Goal: Obtain resource: Download file/media

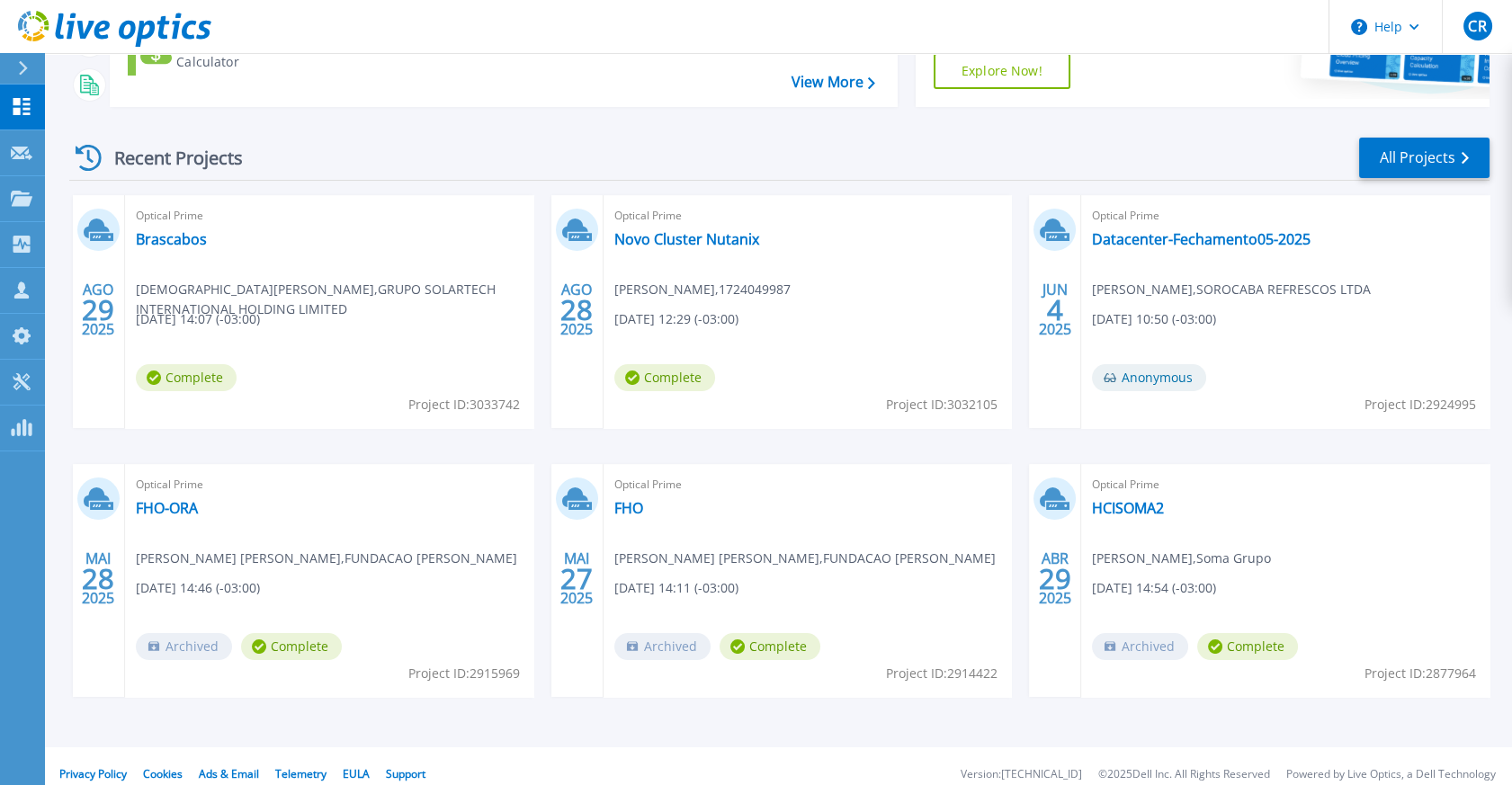
scroll to position [287, 0]
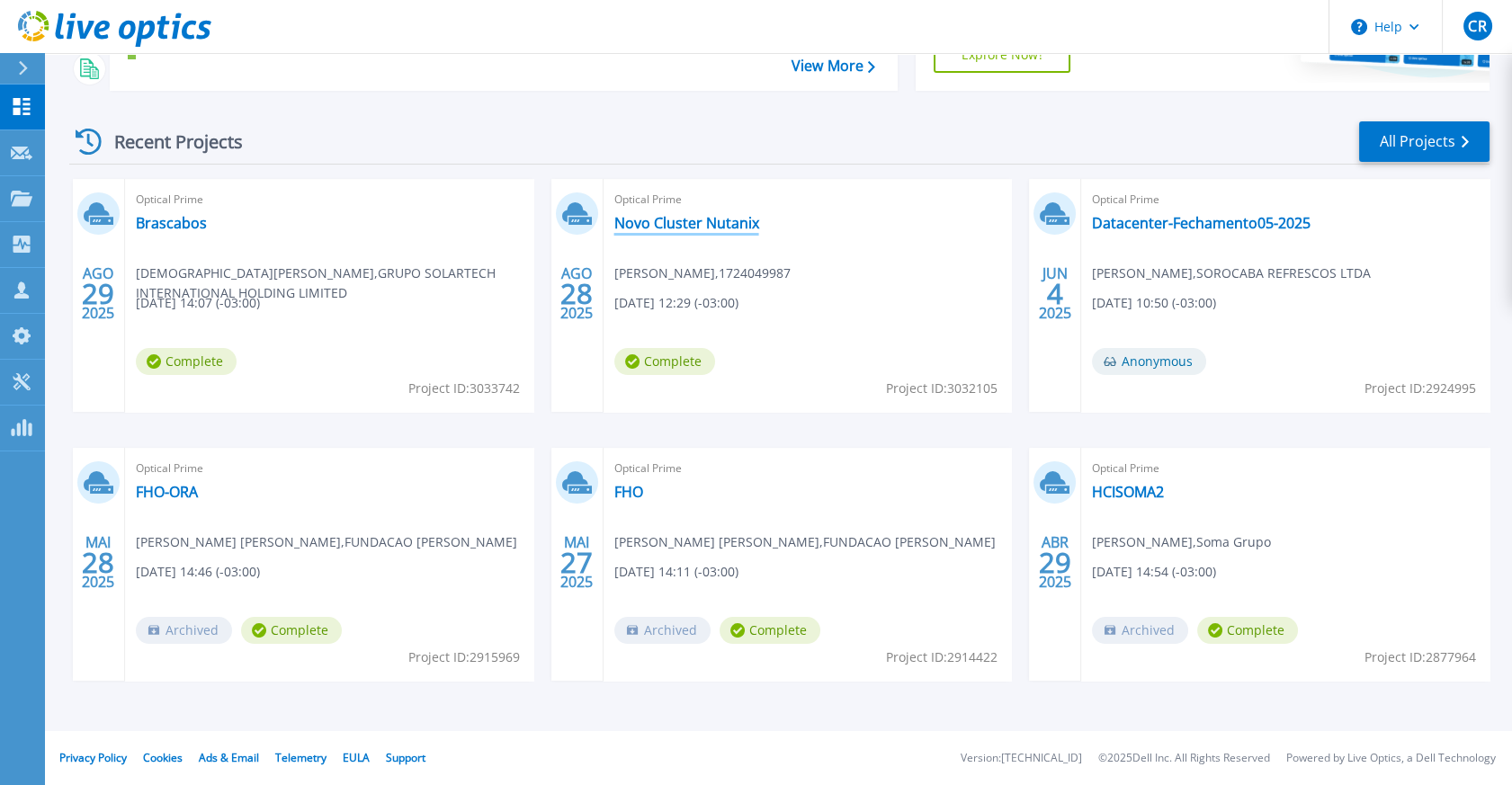
click at [707, 223] on link "Novo Cluster Nutanix" at bounding box center [687, 223] width 145 height 18
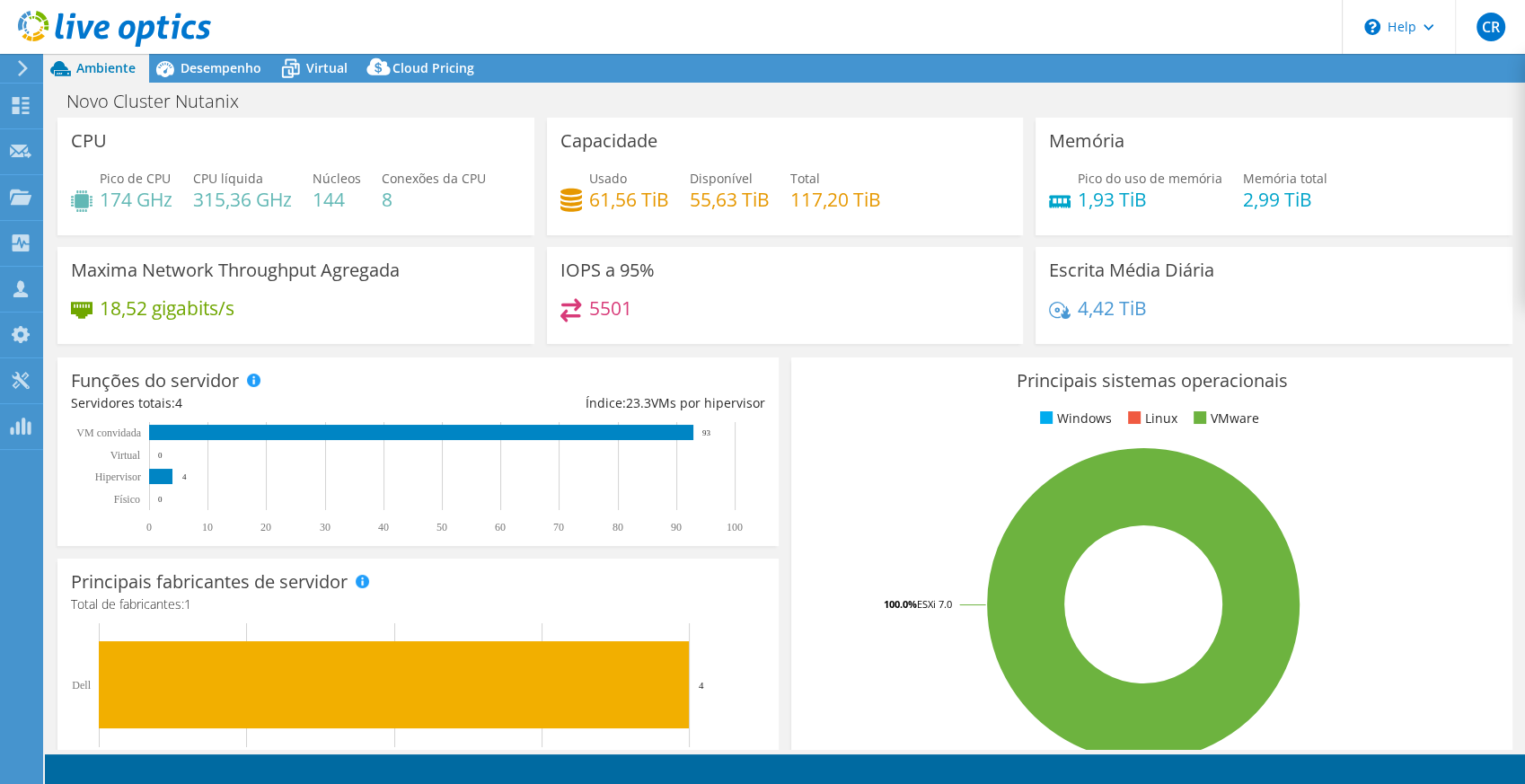
select select "USD"
select select "SouthAmerica"
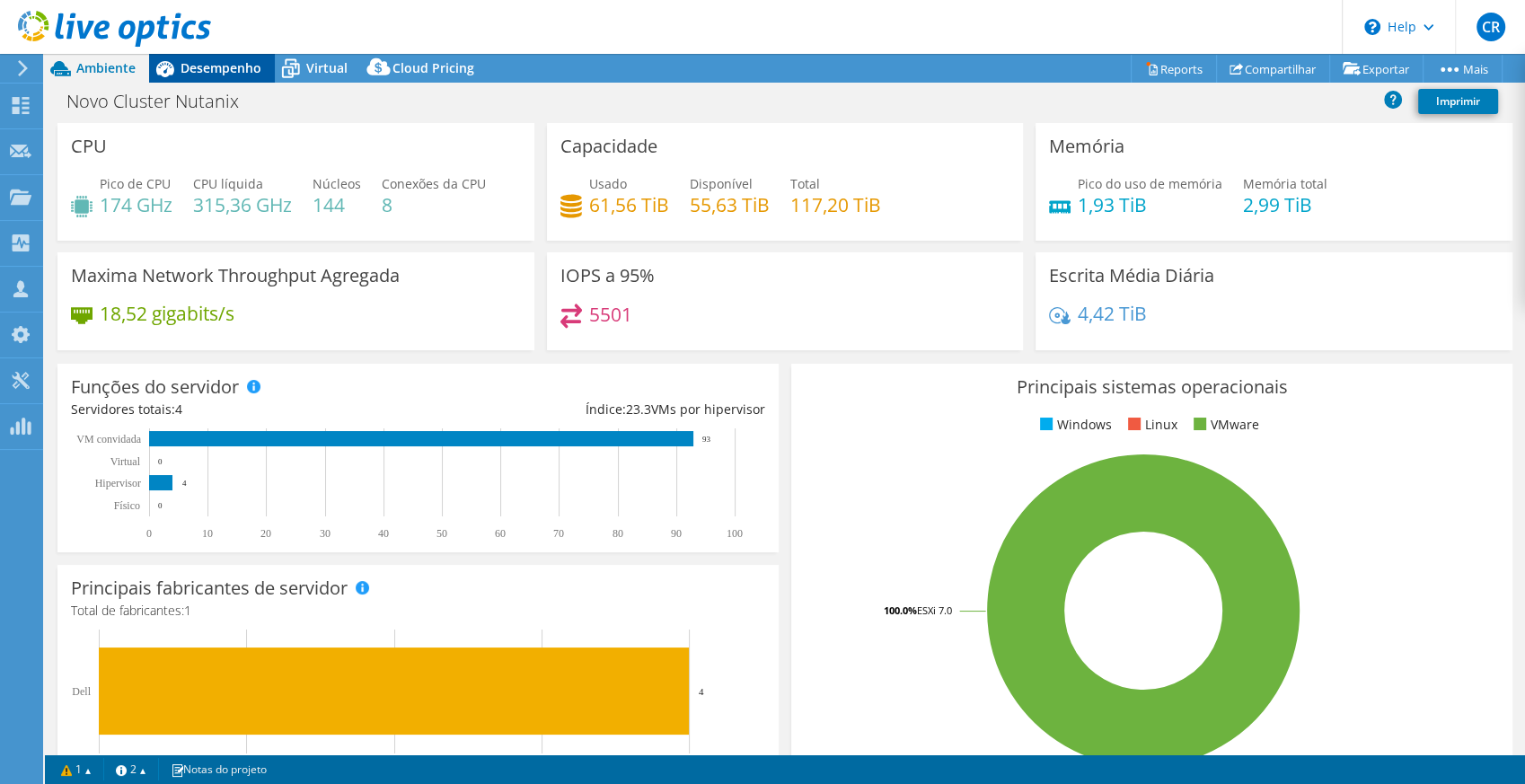
click at [213, 72] on span "Desempenho" at bounding box center [220, 68] width 80 height 17
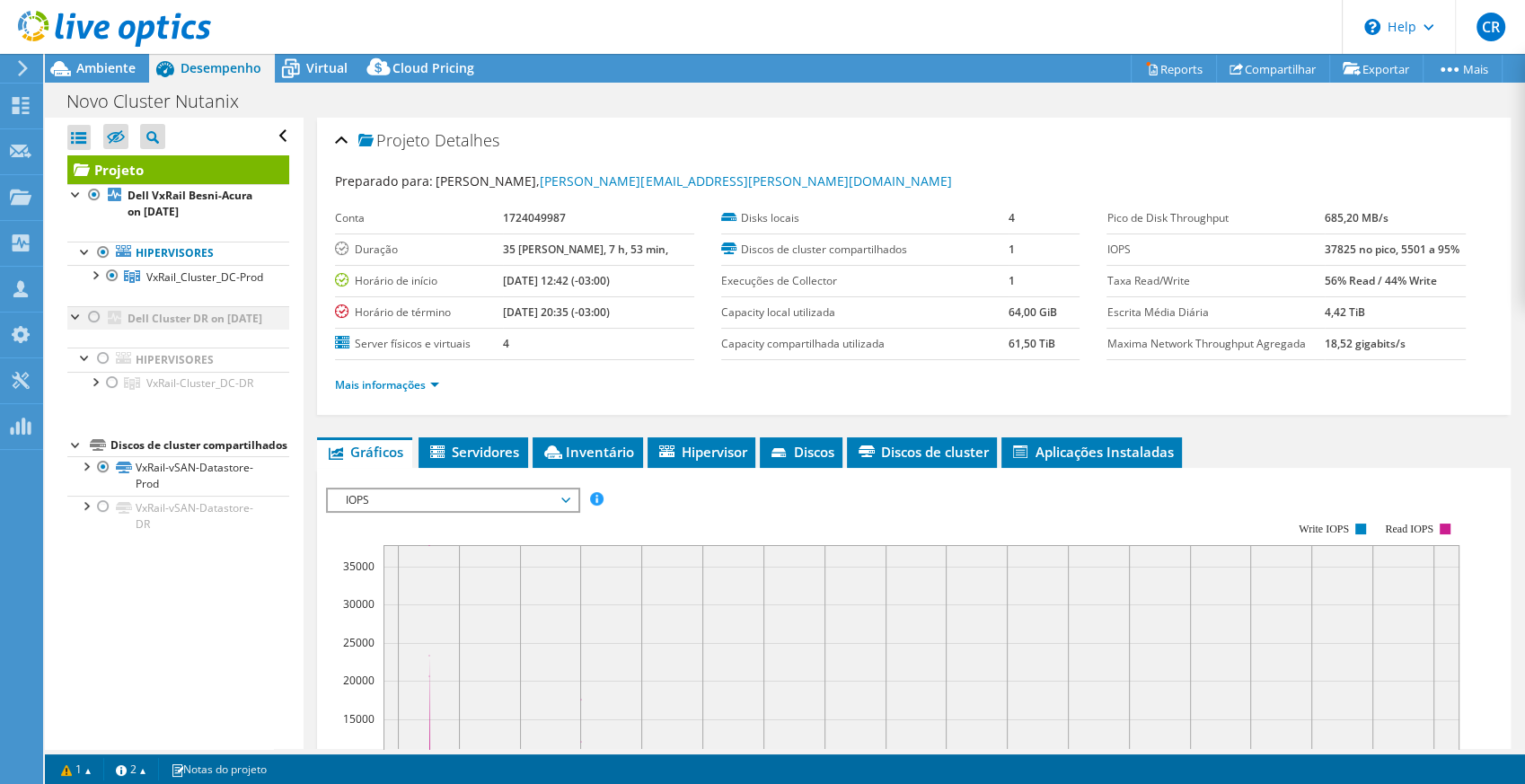
click at [95, 328] on div at bounding box center [94, 317] width 18 height 22
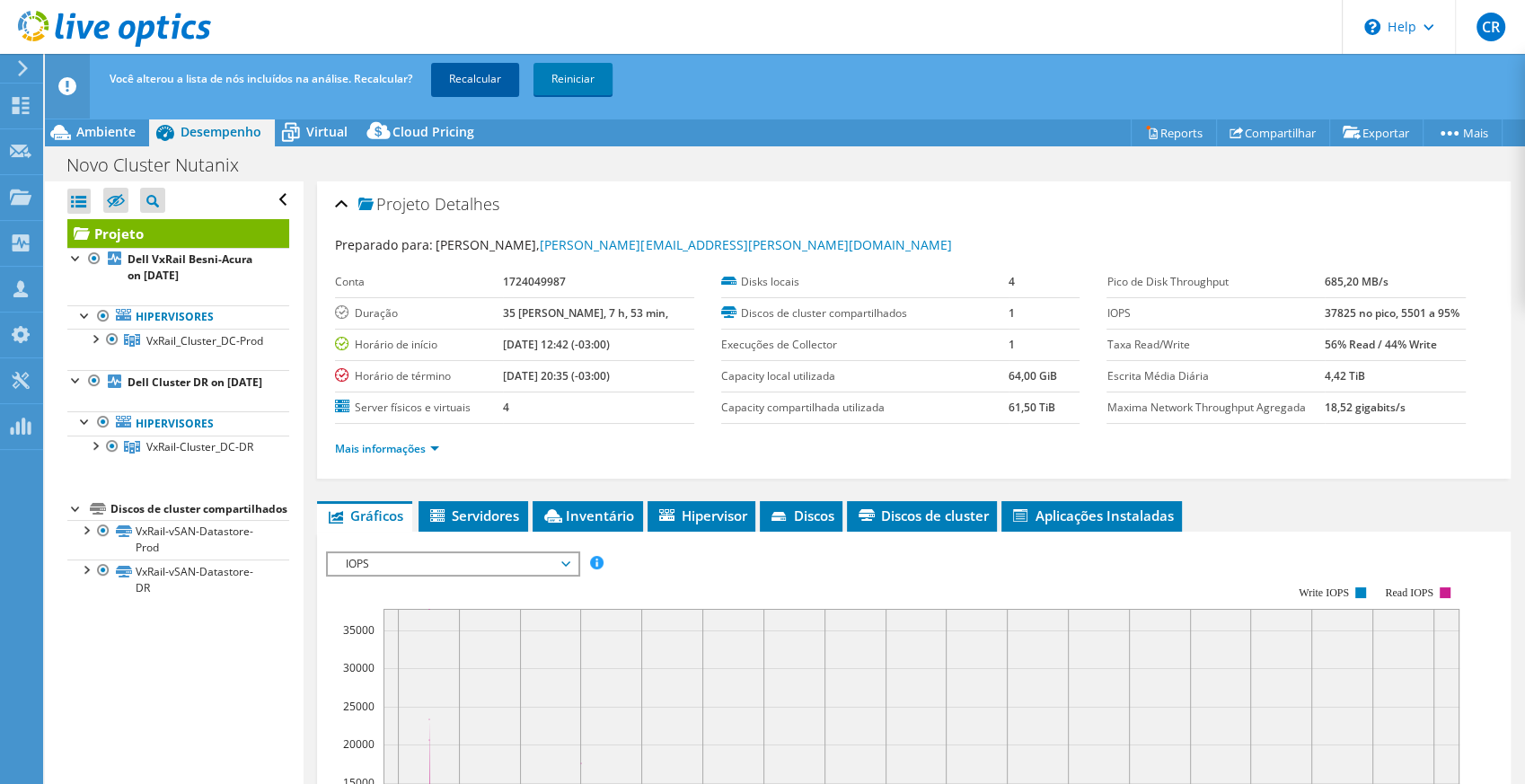
click at [455, 80] on link "Recalcular" at bounding box center [474, 79] width 88 height 33
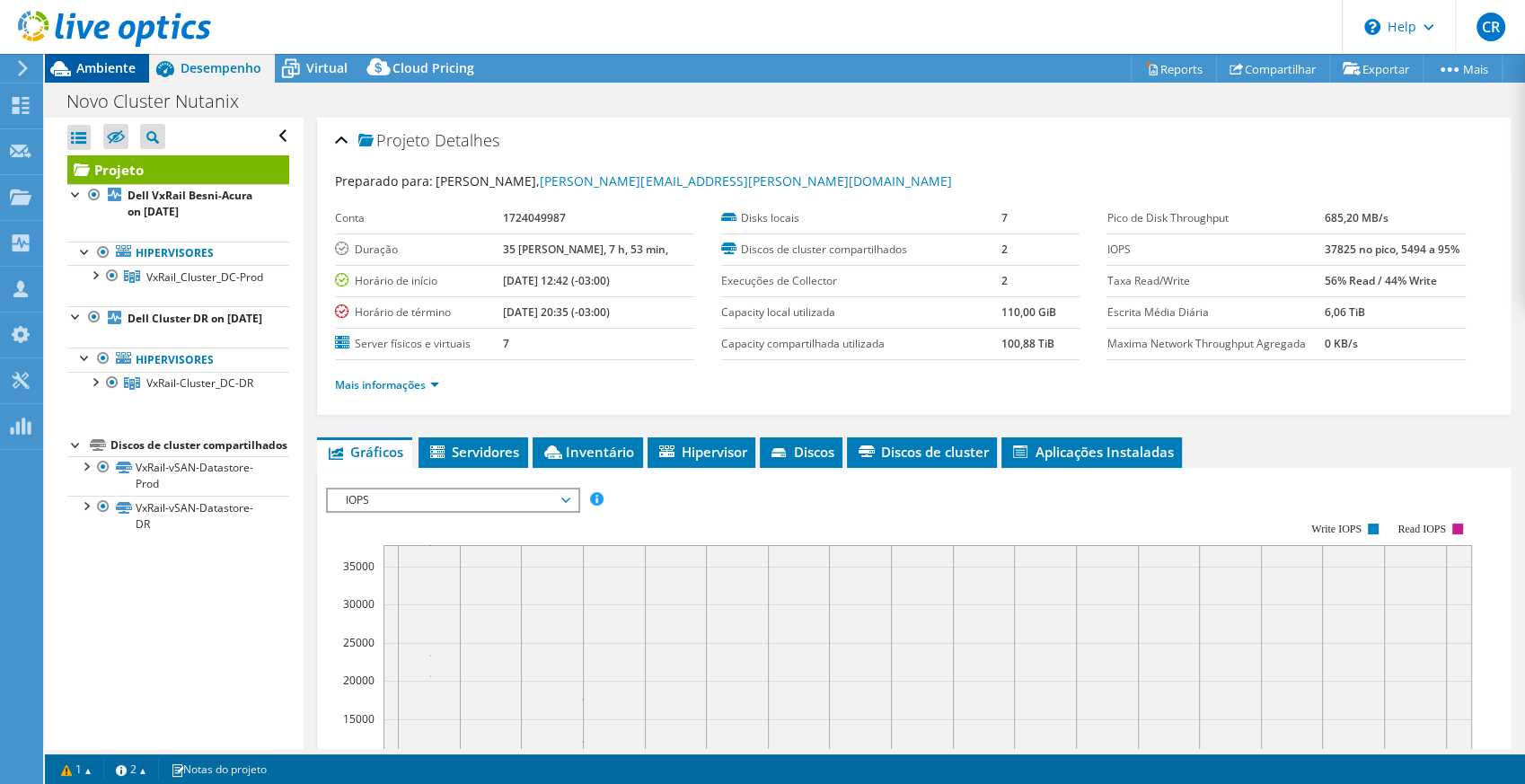
click at [93, 71] on span "Ambiente" at bounding box center [107, 68] width 60 height 17
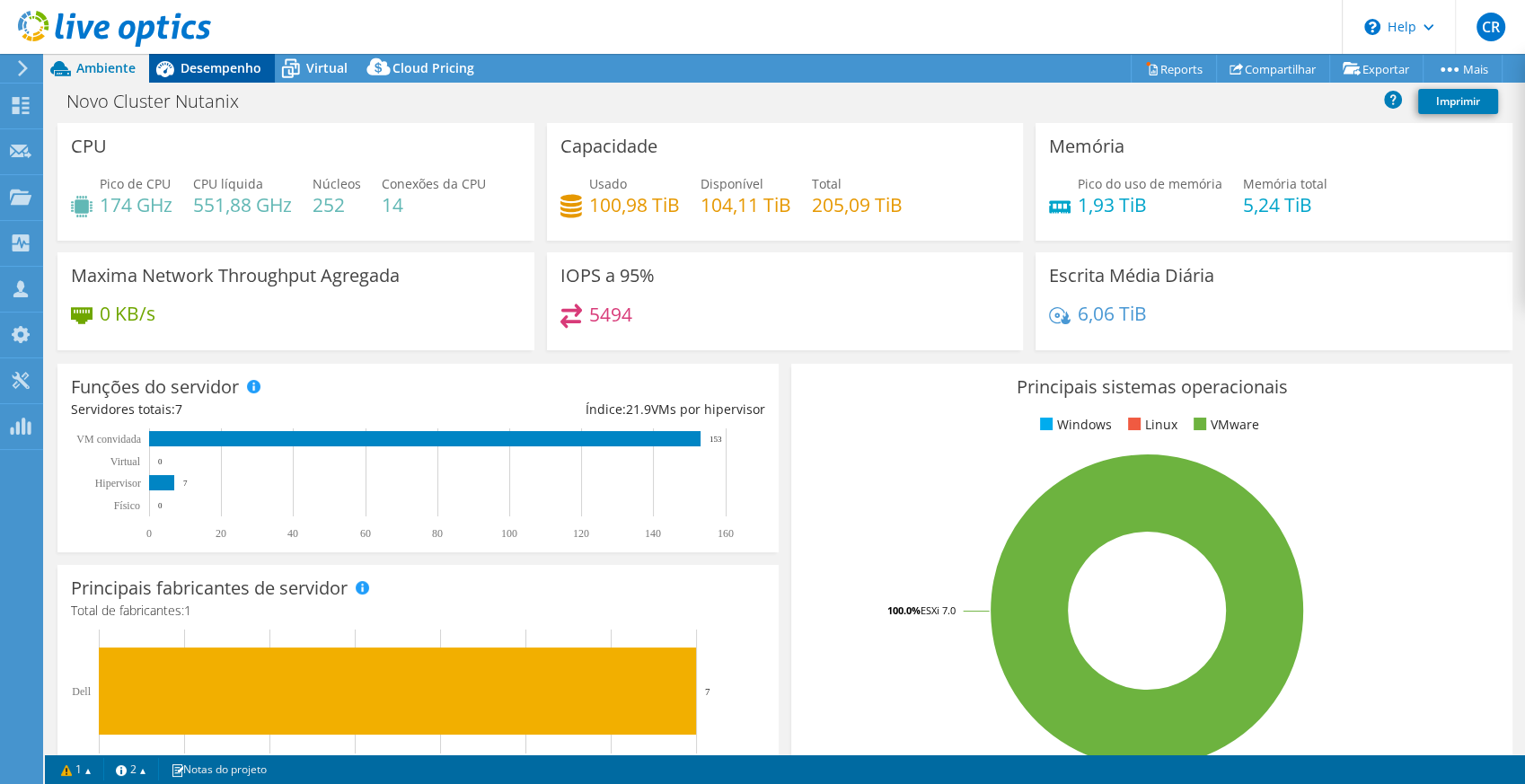
click at [205, 61] on span "Desempenho" at bounding box center [220, 68] width 80 height 17
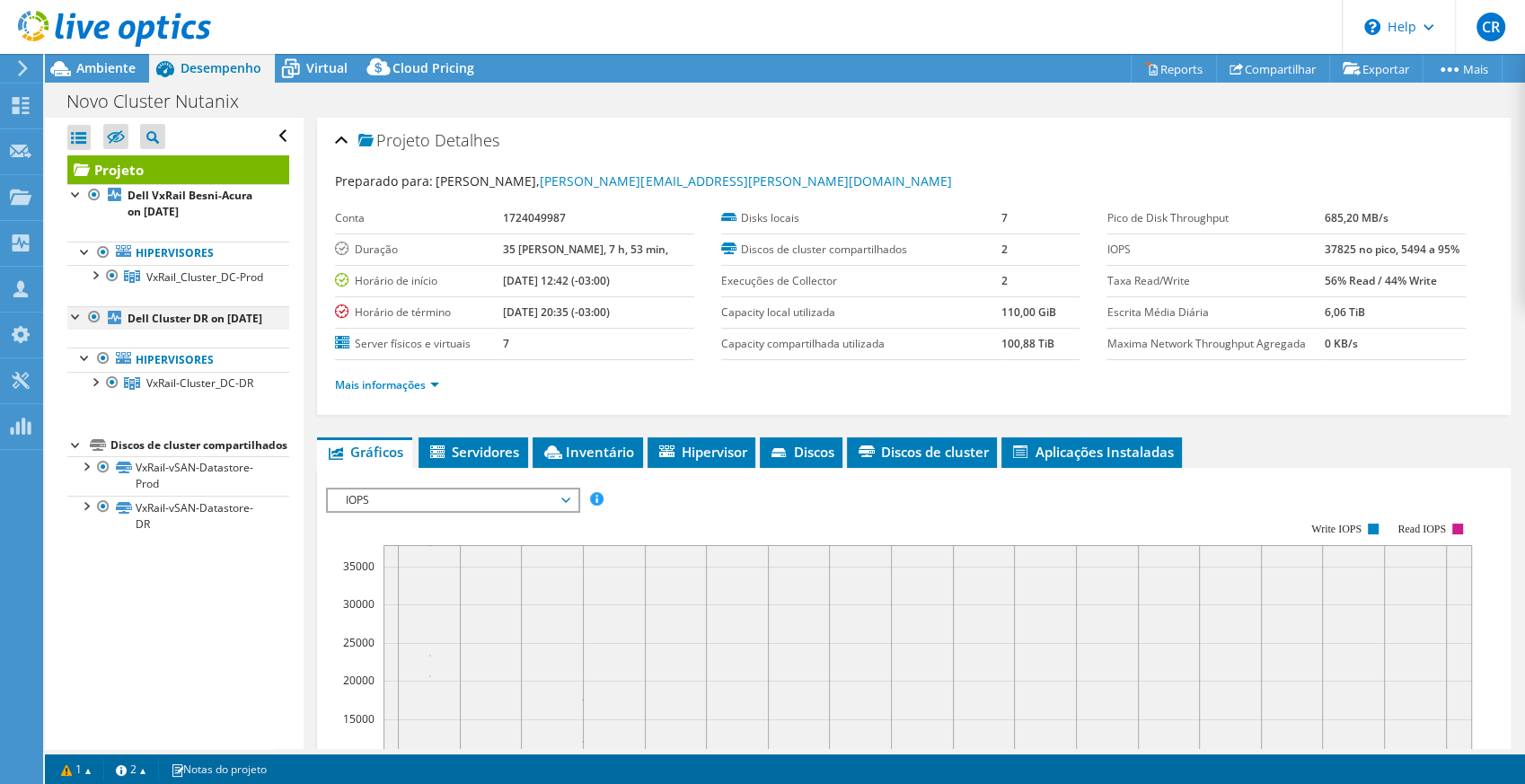
click at [91, 328] on div at bounding box center [94, 317] width 18 height 22
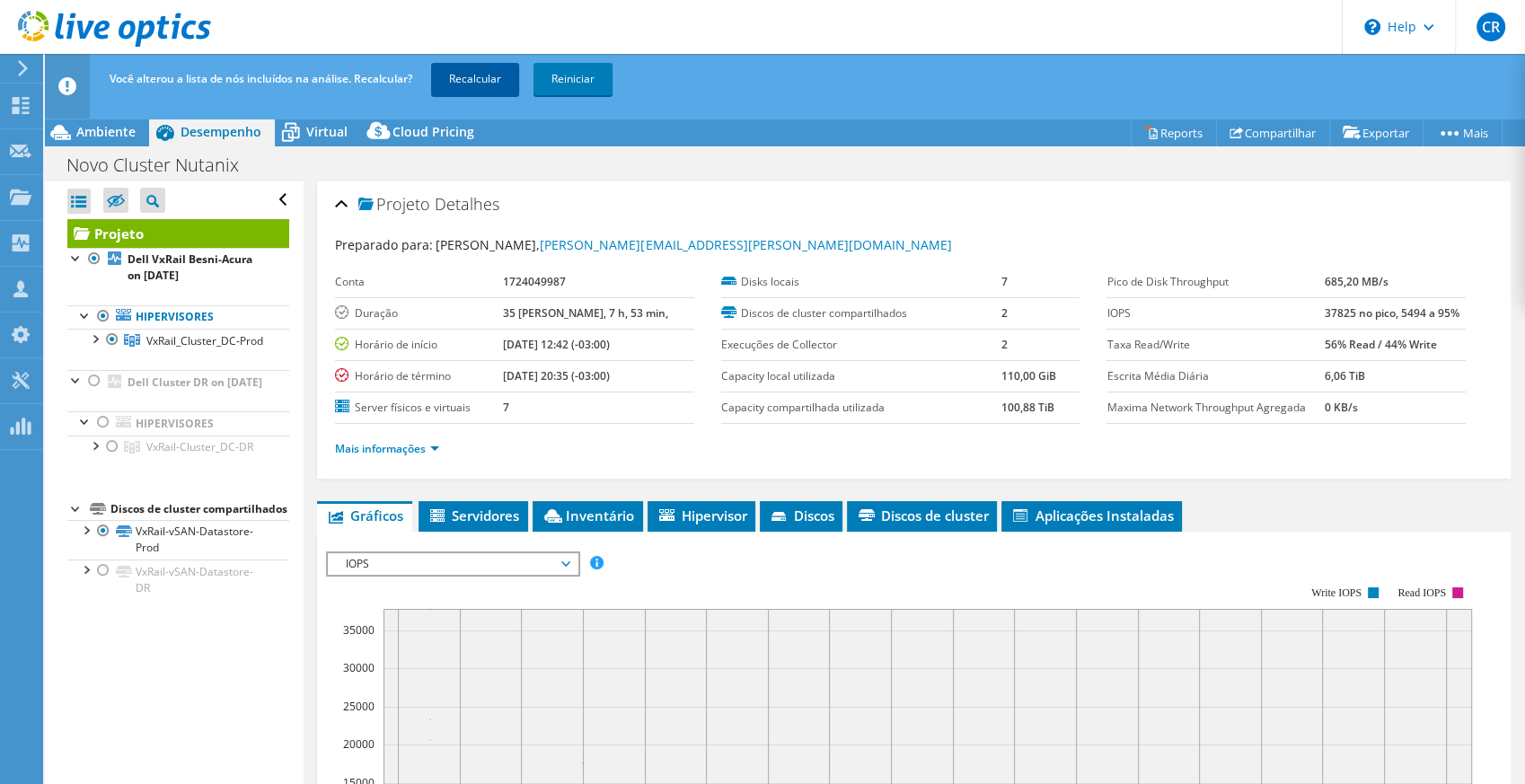
click at [472, 80] on link "Recalcular" at bounding box center [474, 79] width 88 height 33
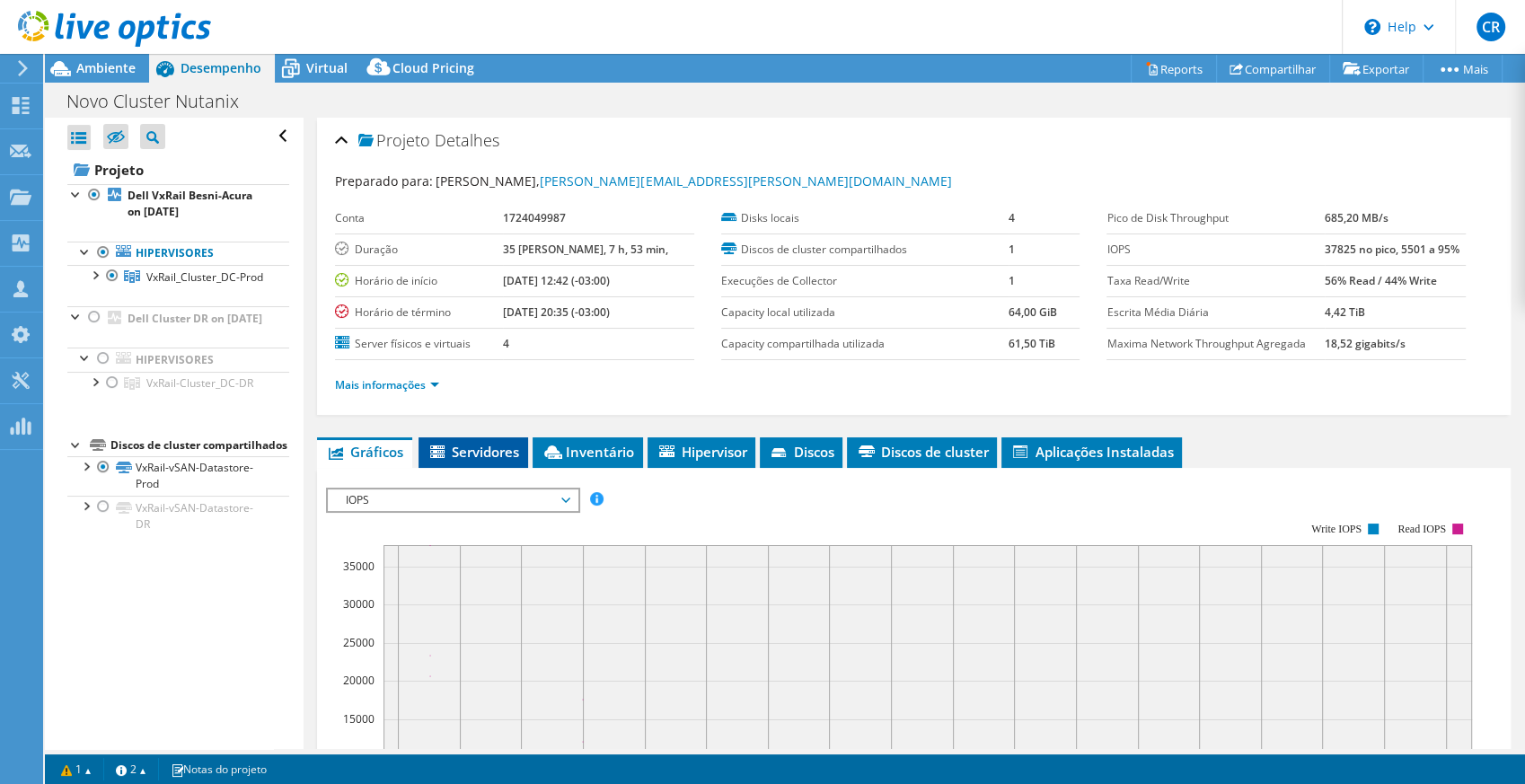
click at [488, 444] on span "Servidores" at bounding box center [472, 452] width 91 height 18
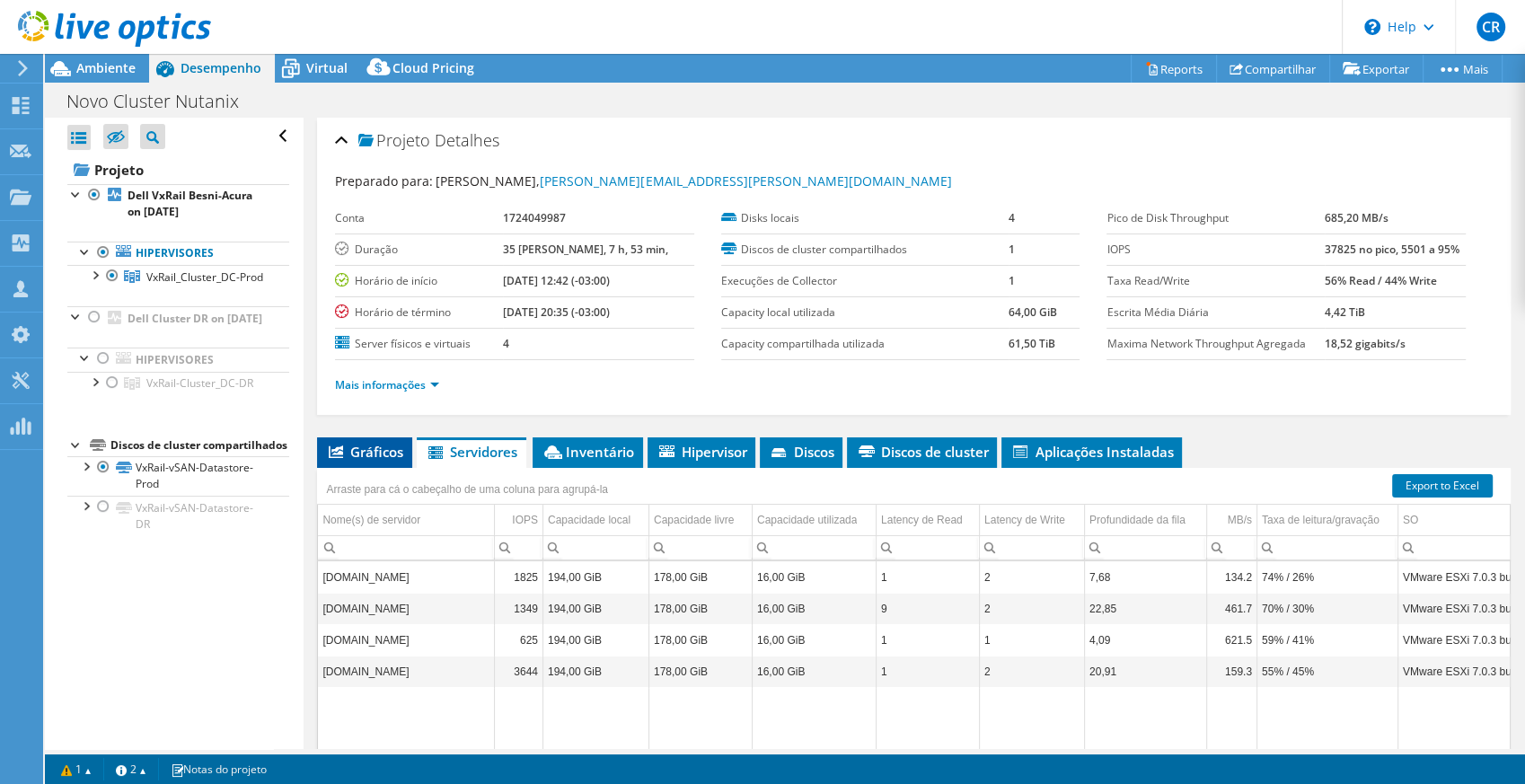
click at [372, 457] on span "Gráficos" at bounding box center [365, 452] width 78 height 18
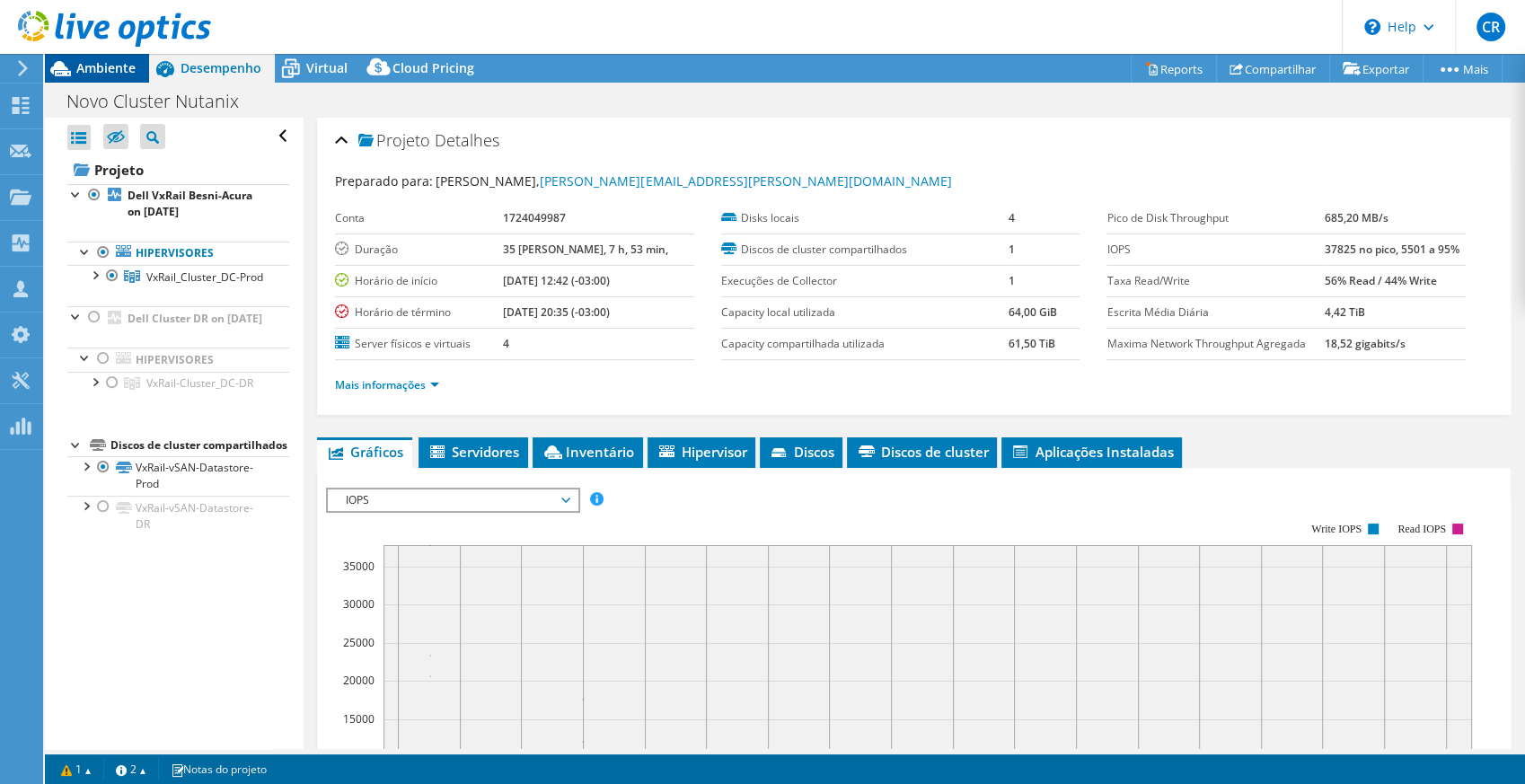
click at [118, 73] on span "Ambiente" at bounding box center [107, 68] width 60 height 17
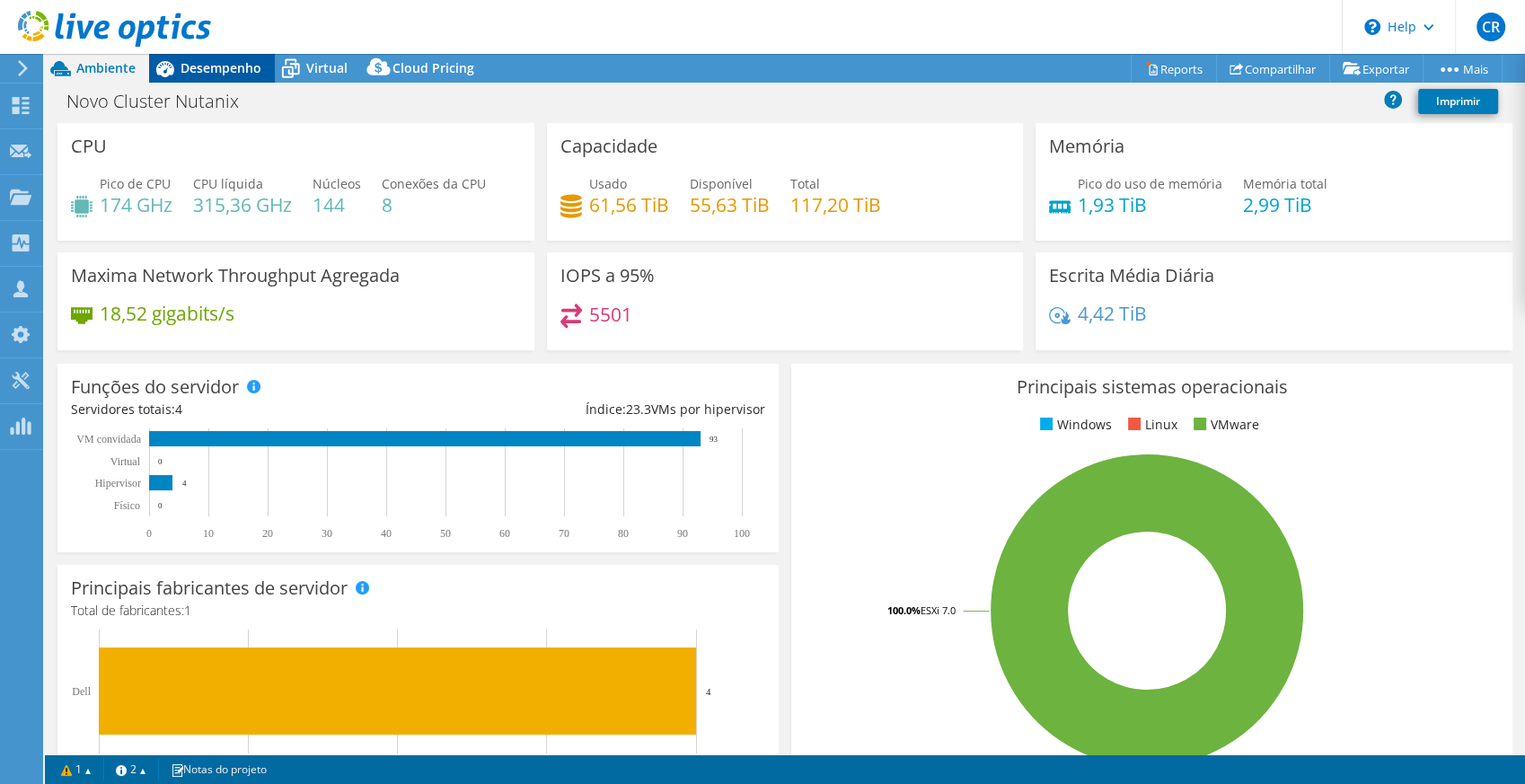
click at [217, 69] on span "Desempenho" at bounding box center [220, 68] width 80 height 17
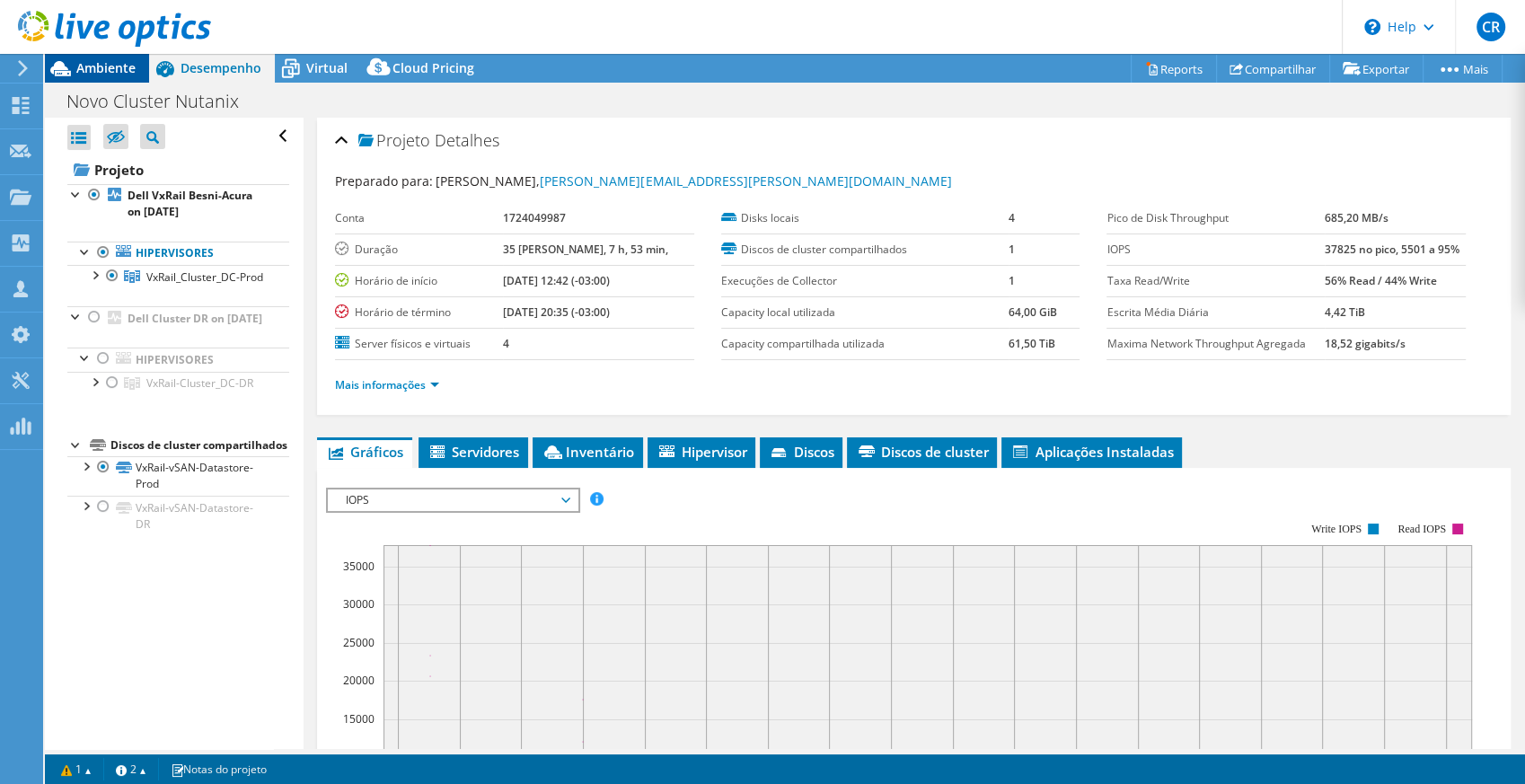
click at [99, 67] on span "Ambiente" at bounding box center [107, 68] width 60 height 17
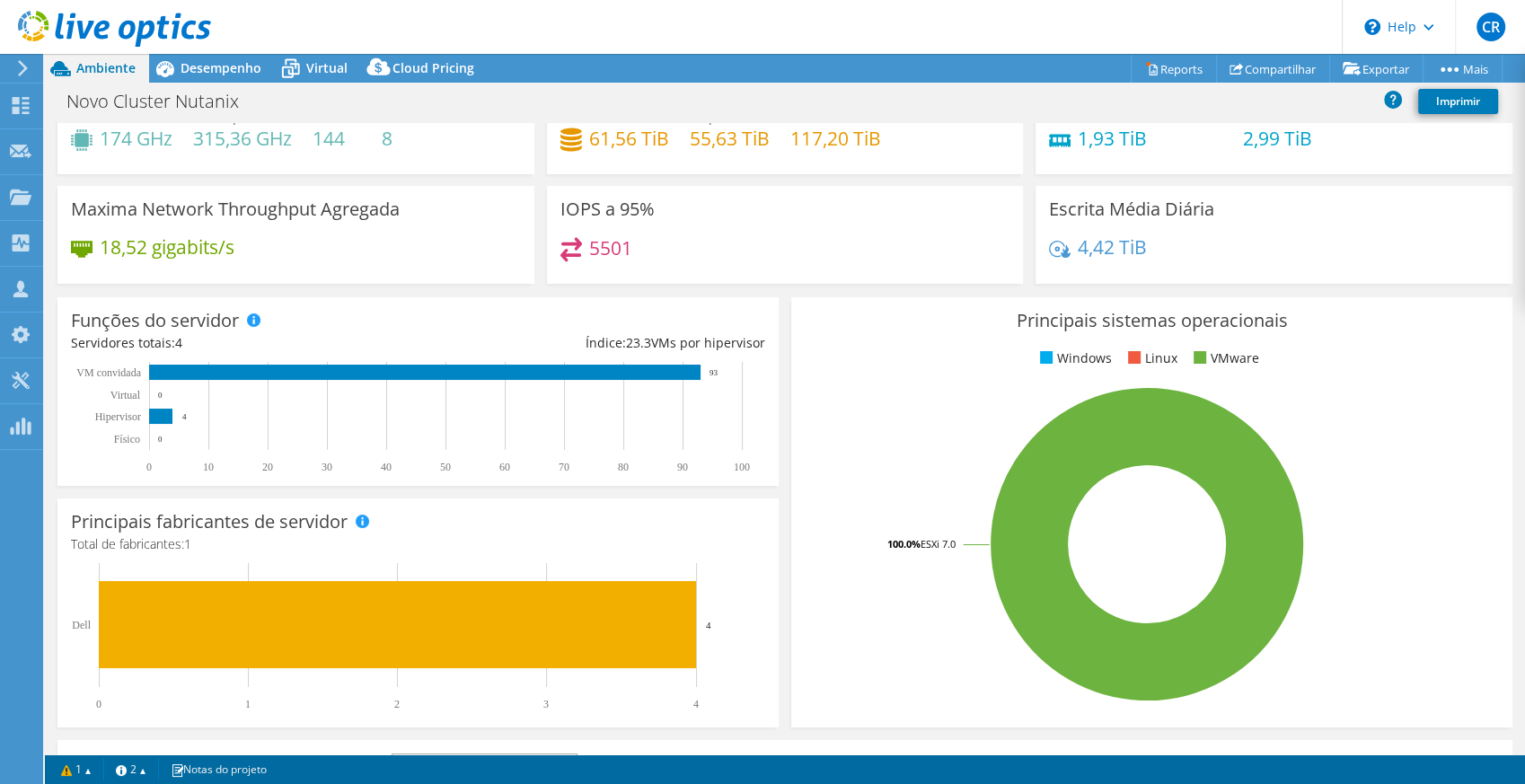
scroll to position [133, 0]
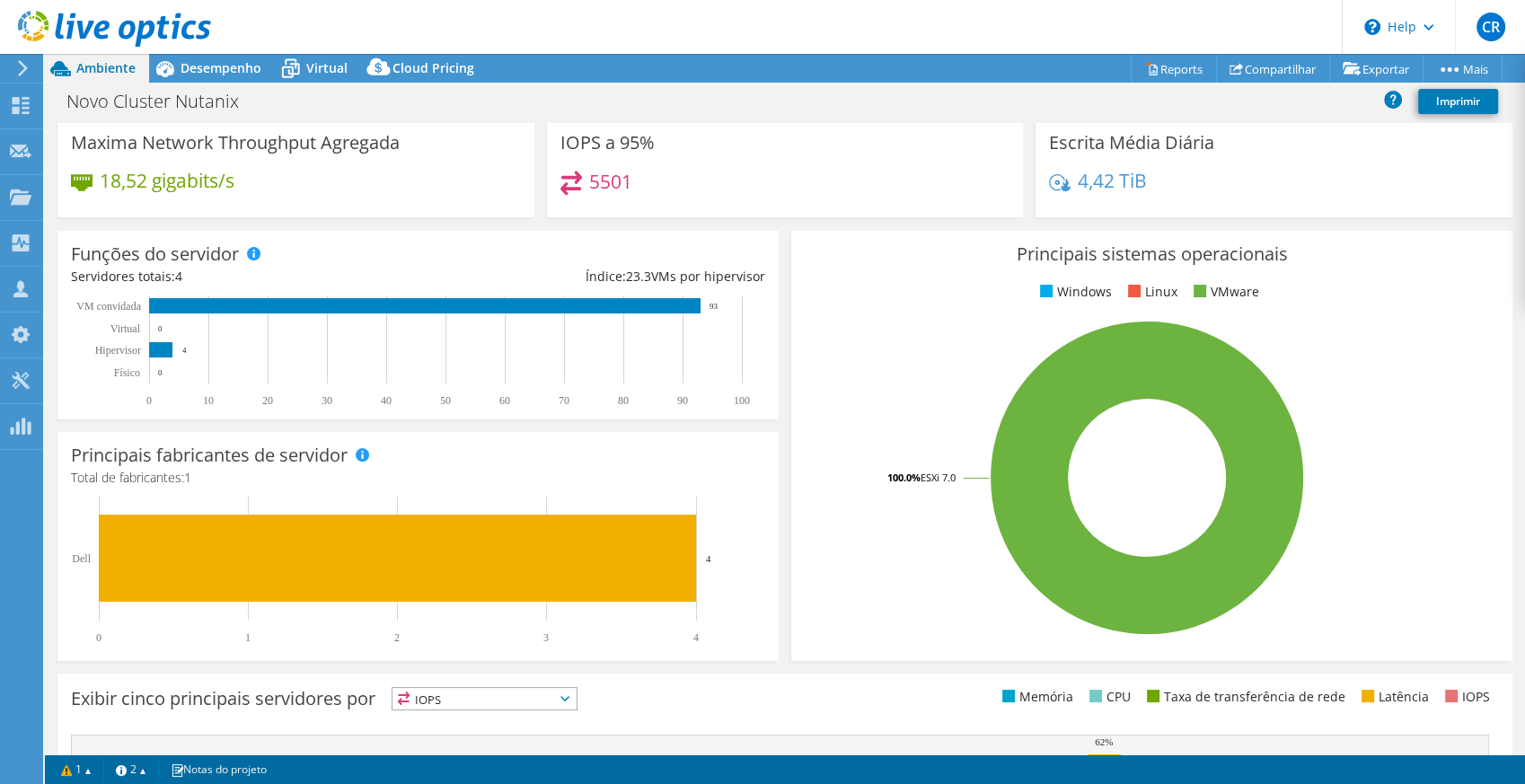
click at [525, 346] on rect at bounding box center [414, 351] width 685 height 112
drag, startPoint x: 525, startPoint y: 346, endPoint x: 452, endPoint y: 415, distance: 100.4
click at [452, 415] on div "Funções do servidor Servidores físicos representam servidores de metal nu que t…" at bounding box center [418, 325] width 721 height 189
click at [563, 266] on div "Índice: 23.3 VMs por hipervisor" at bounding box center [591, 276] width 347 height 20
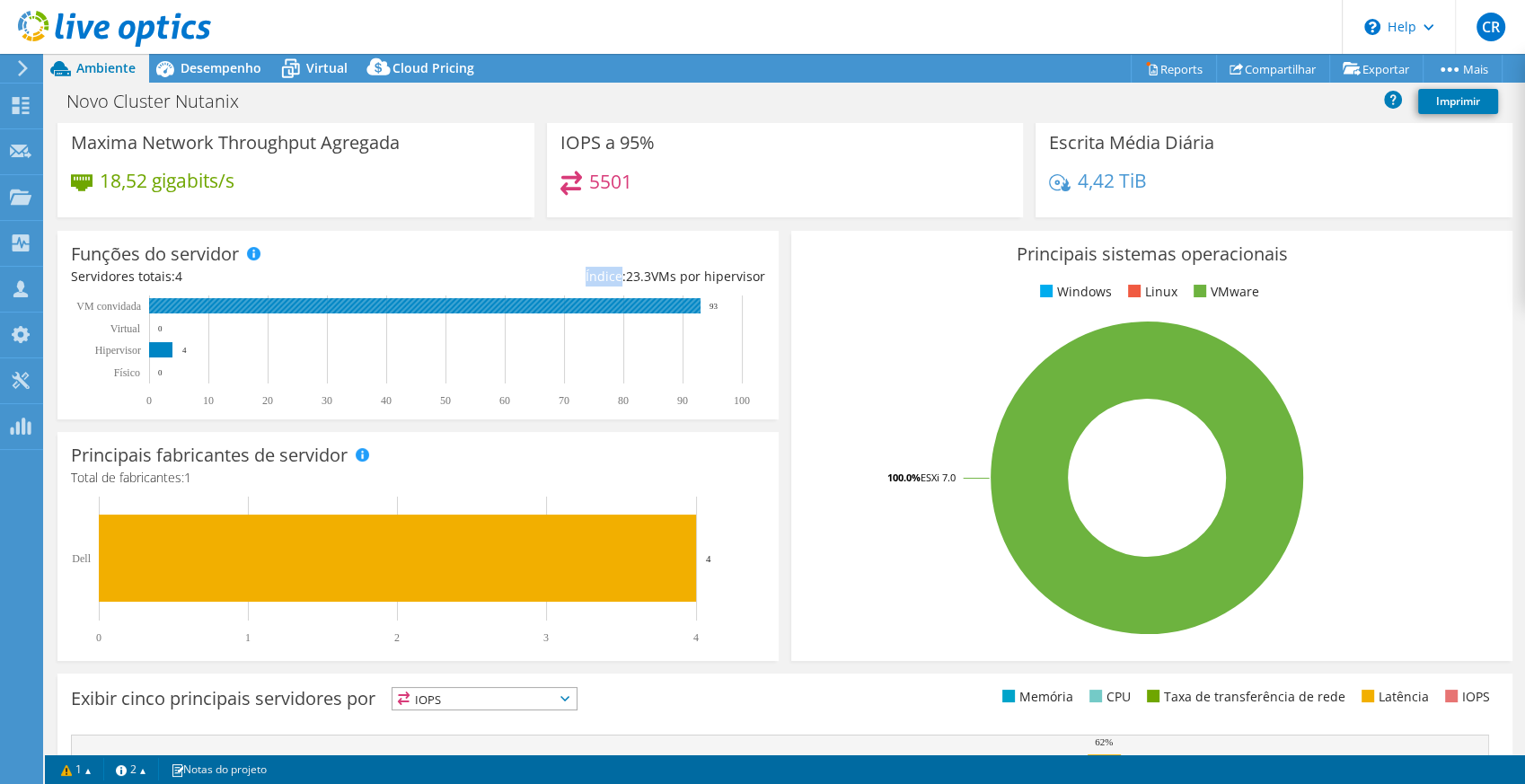
drag, startPoint x: 563, startPoint y: 266, endPoint x: 594, endPoint y: 309, distance: 53.0
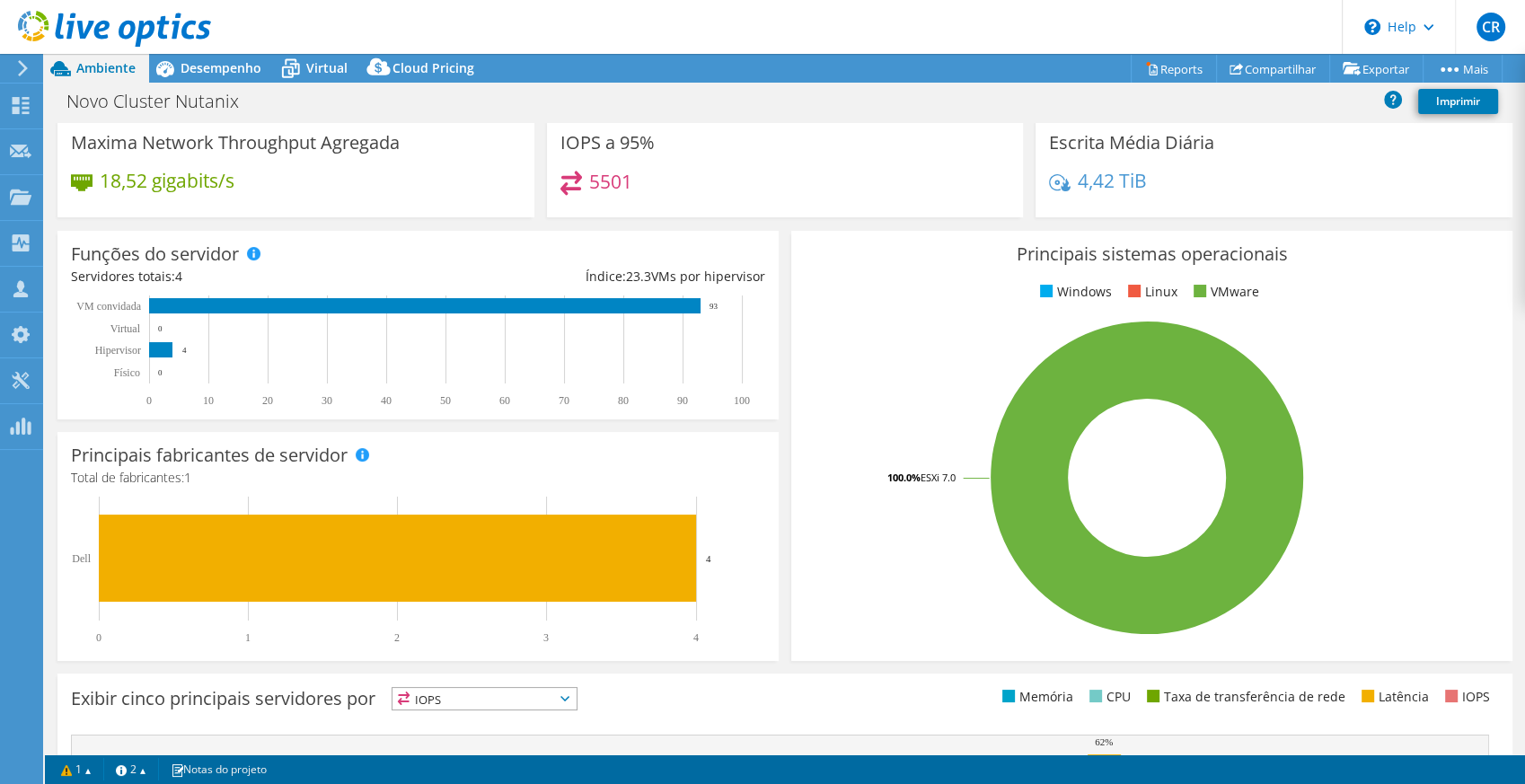
click at [722, 272] on div "Índice: 23.3 VMs por hipervisor" at bounding box center [591, 276] width 347 height 20
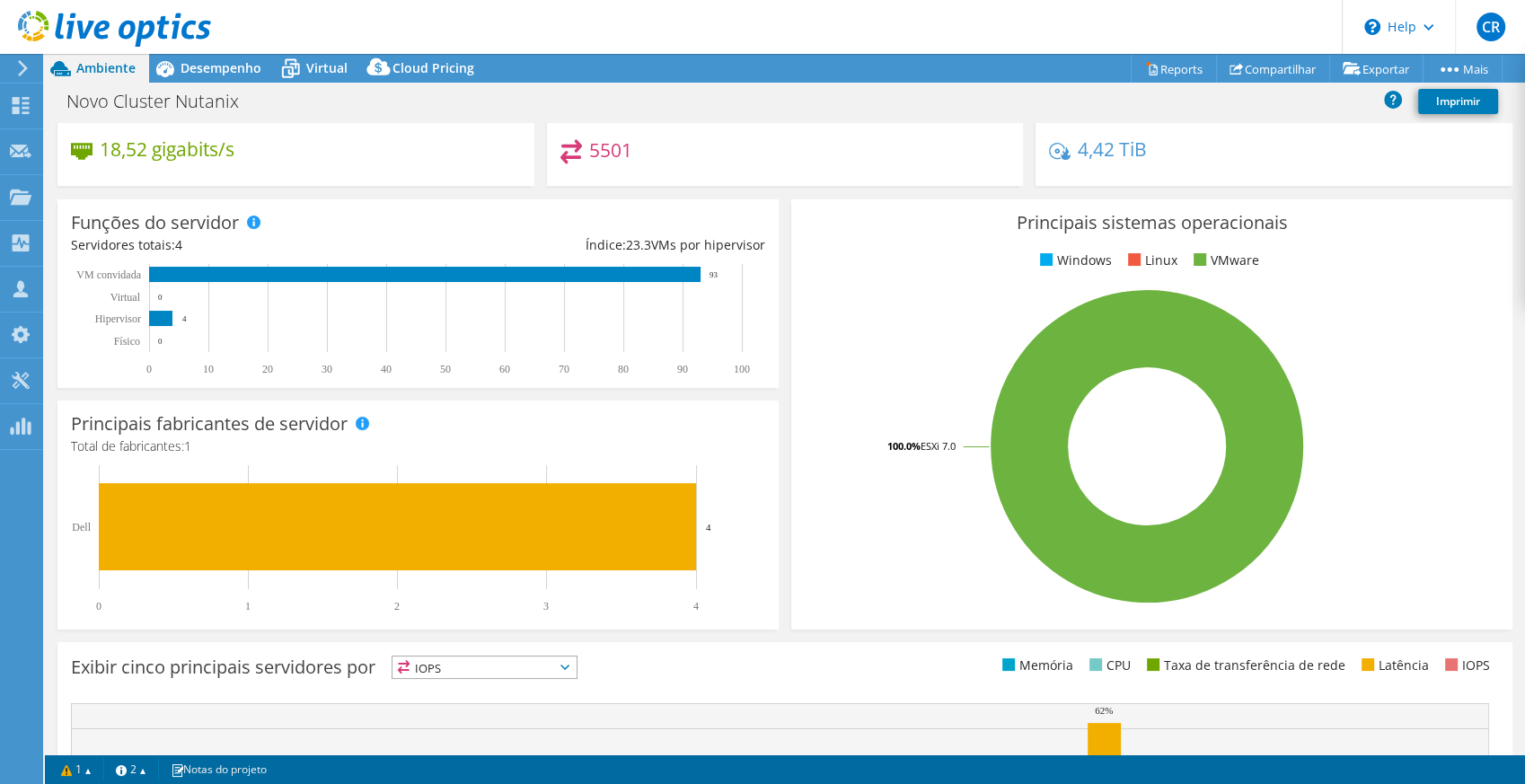
scroll to position [147, 0]
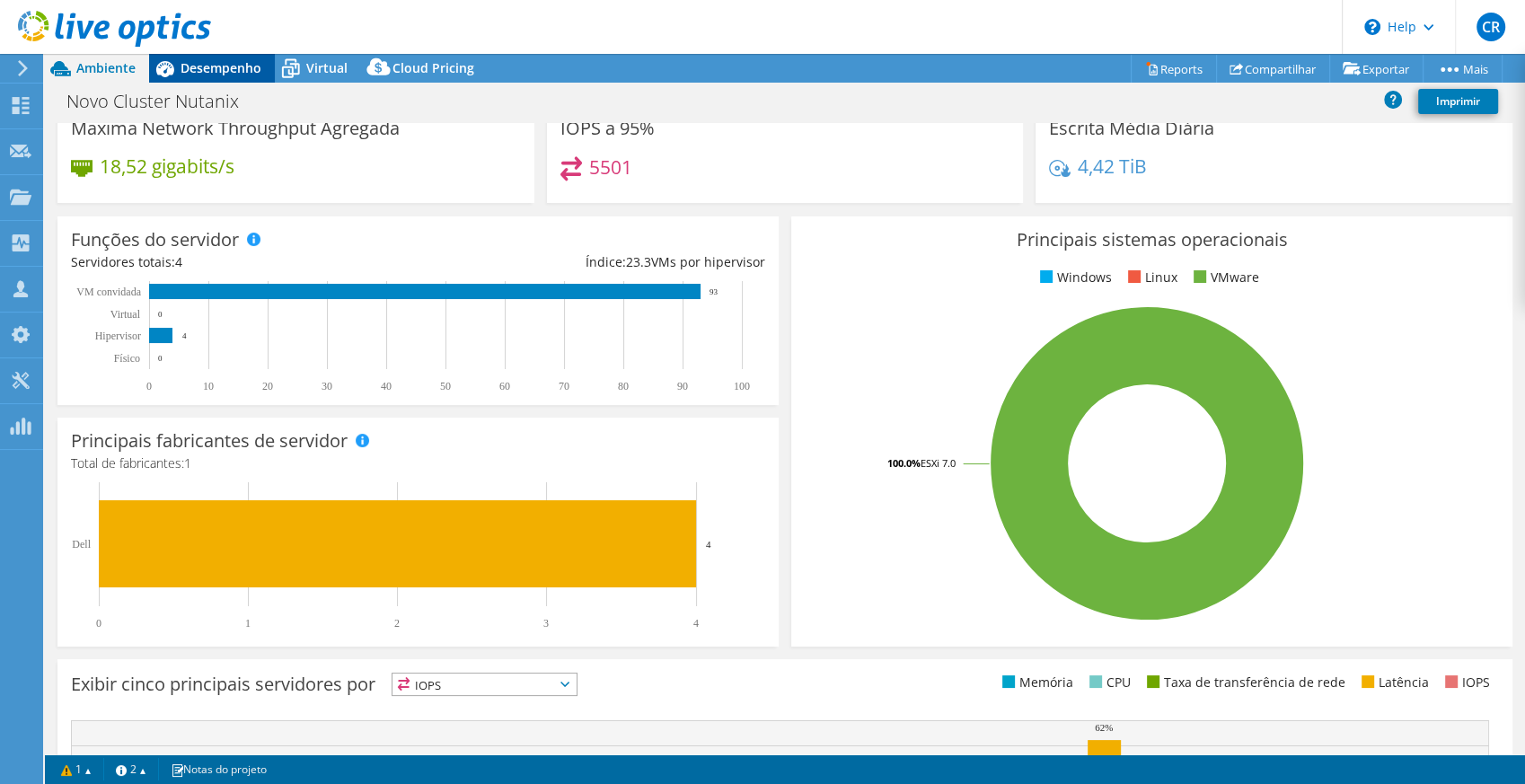
click at [230, 66] on span "Desempenho" at bounding box center [220, 68] width 80 height 17
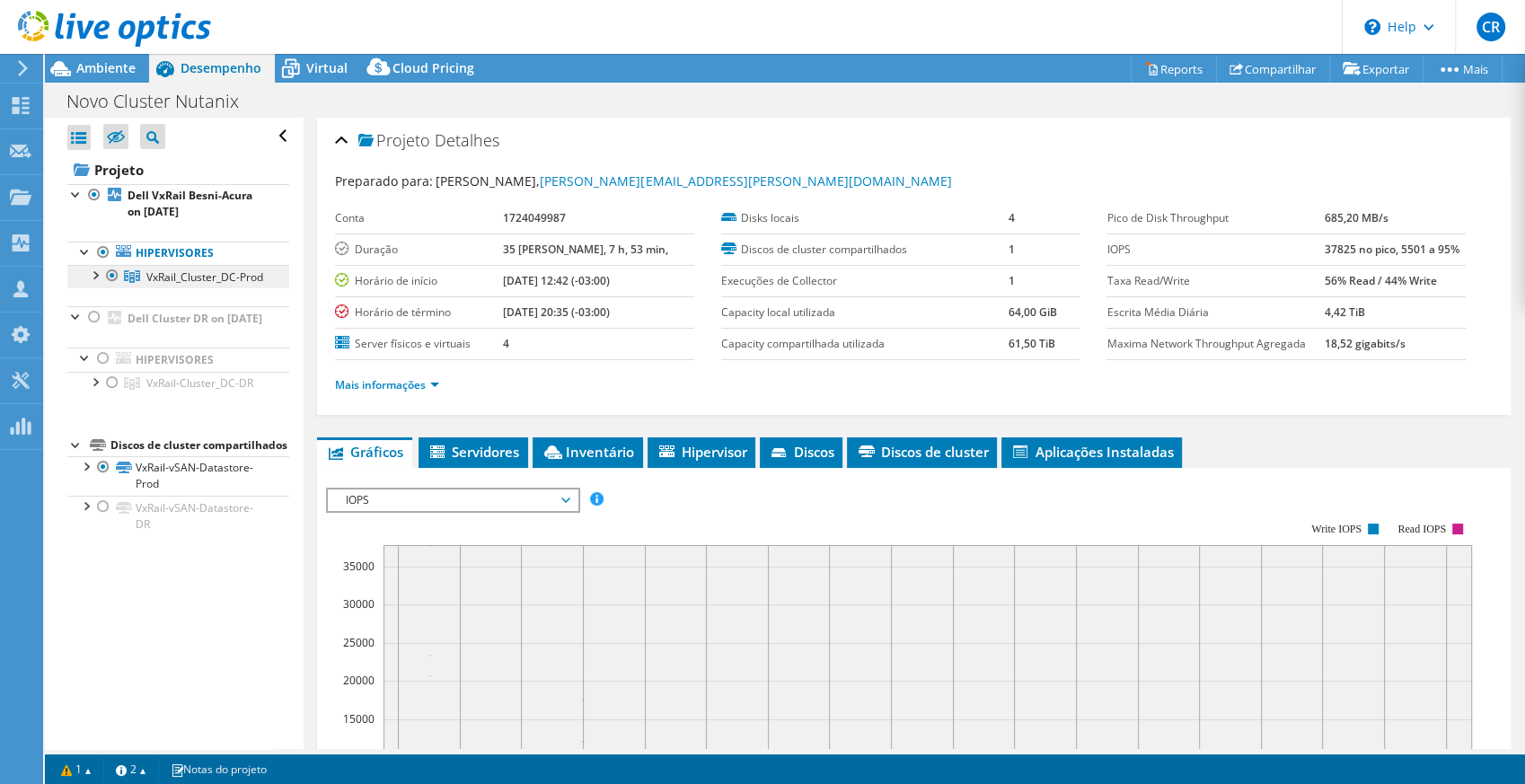
click at [198, 275] on span "VxRail_Cluster_DC-Prod" at bounding box center [204, 276] width 117 height 15
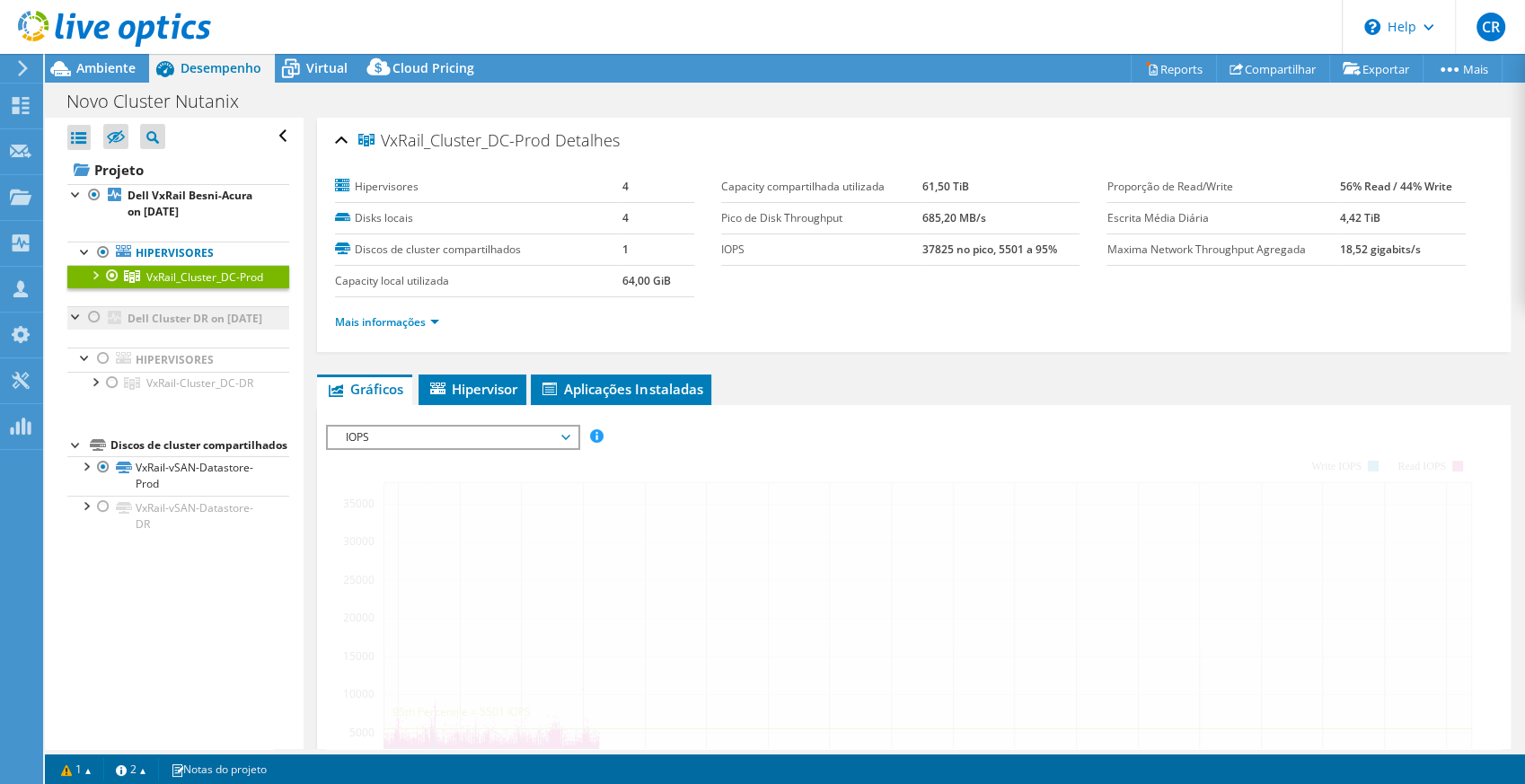
click at [99, 270] on div at bounding box center [94, 274] width 18 height 18
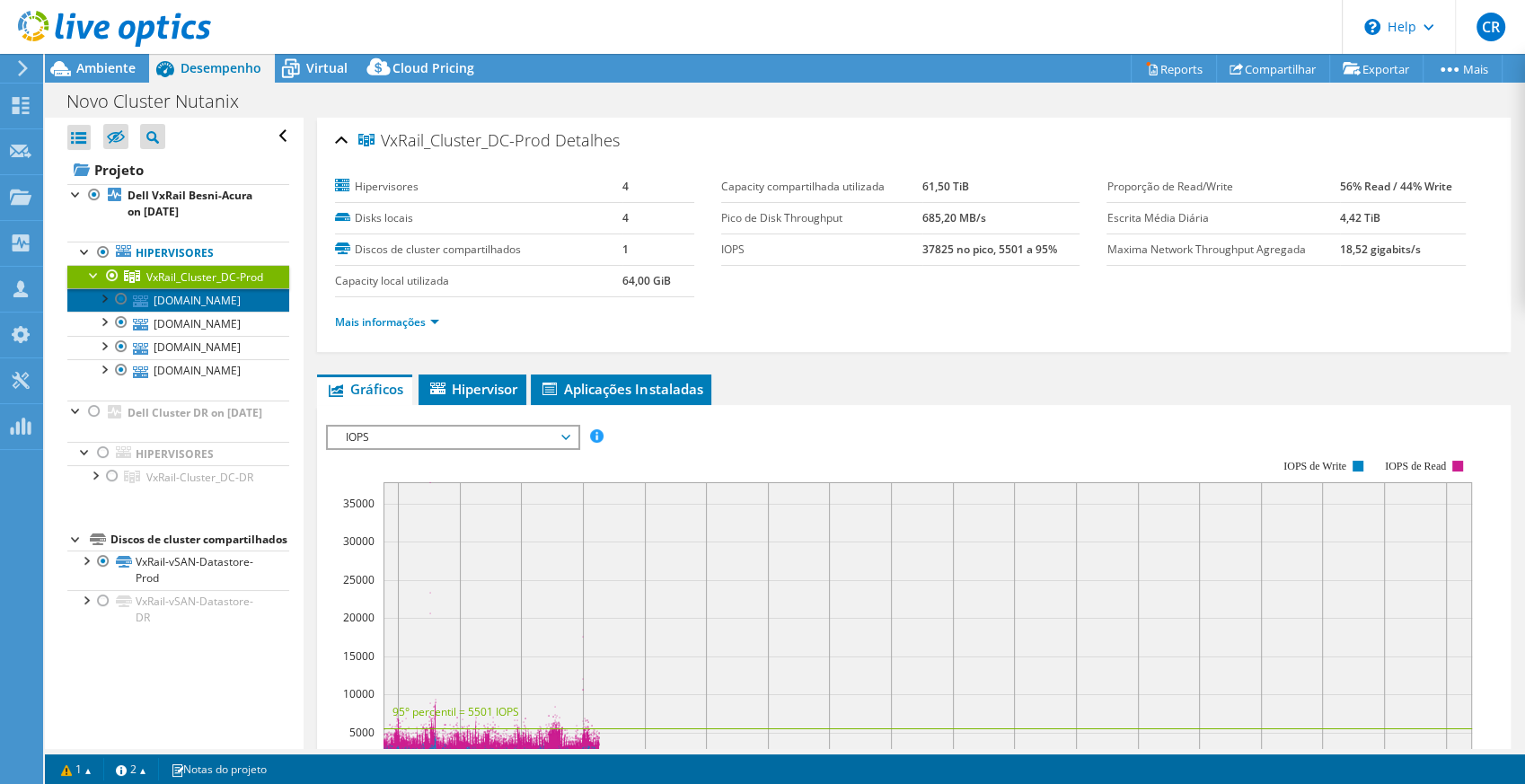
click at [186, 312] on link "[DOMAIN_NAME]" at bounding box center [179, 300] width 222 height 23
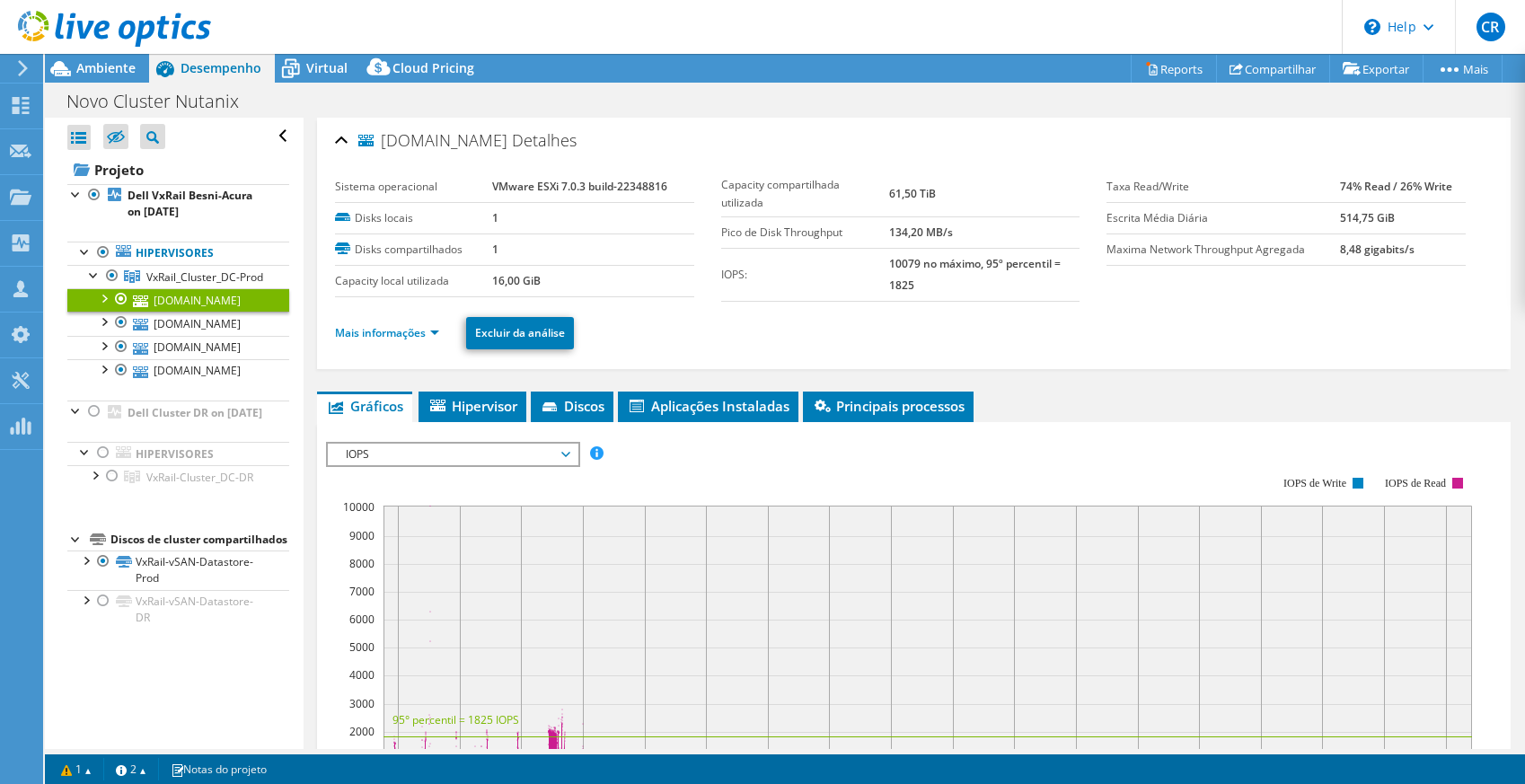
select select "SouthAmerica"
select select "USD"
click at [584, 406] on span "Discos" at bounding box center [573, 406] width 65 height 18
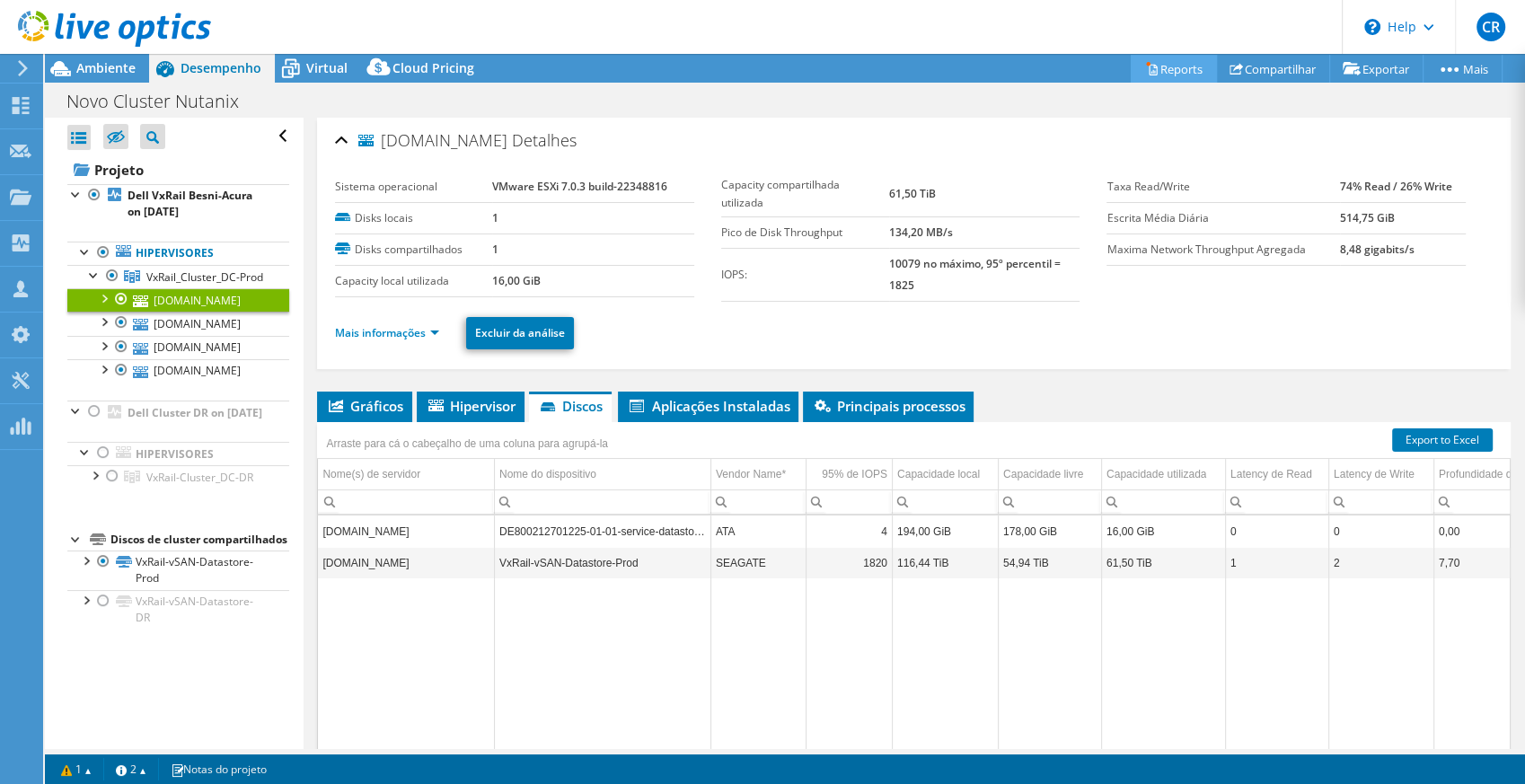
click at [1174, 70] on link "Reports" at bounding box center [1174, 69] width 86 height 28
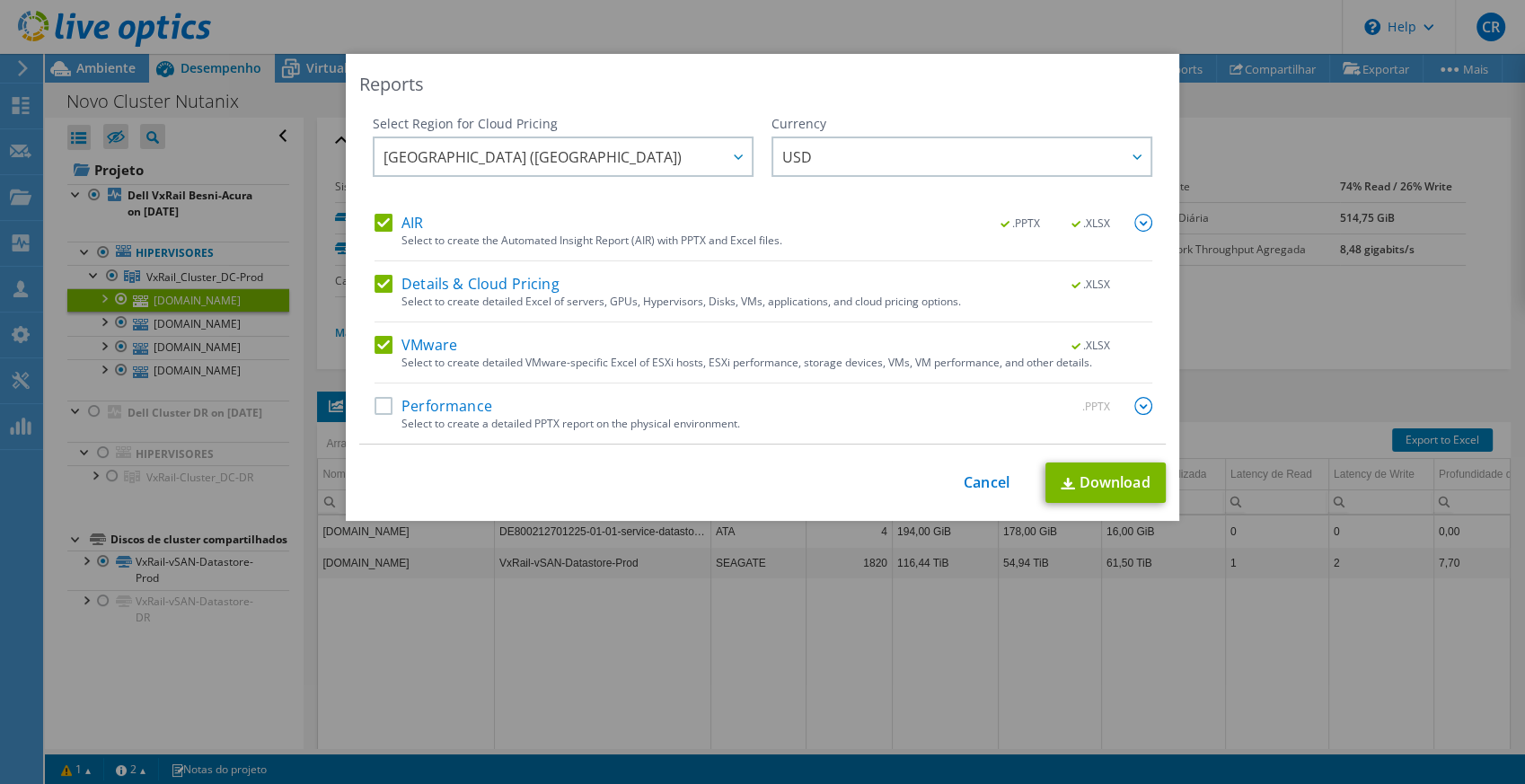
click at [458, 398] on label "Performance" at bounding box center [434, 406] width 117 height 18
click at [0, 0] on input "Performance" at bounding box center [0, 0] width 0 height 0
click at [827, 156] on span "USD" at bounding box center [967, 156] width 369 height 37
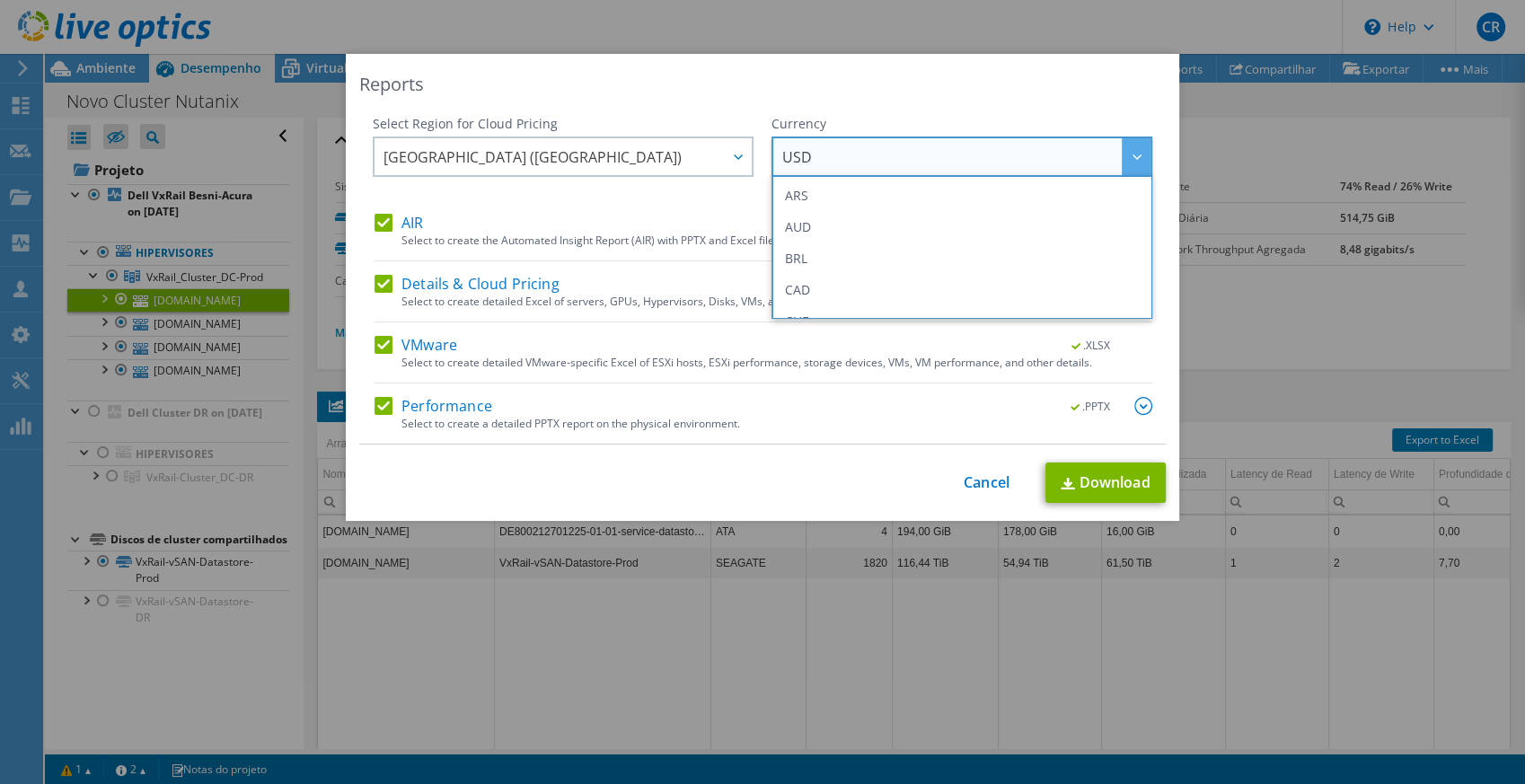
click at [827, 155] on span "USD" at bounding box center [967, 156] width 369 height 37
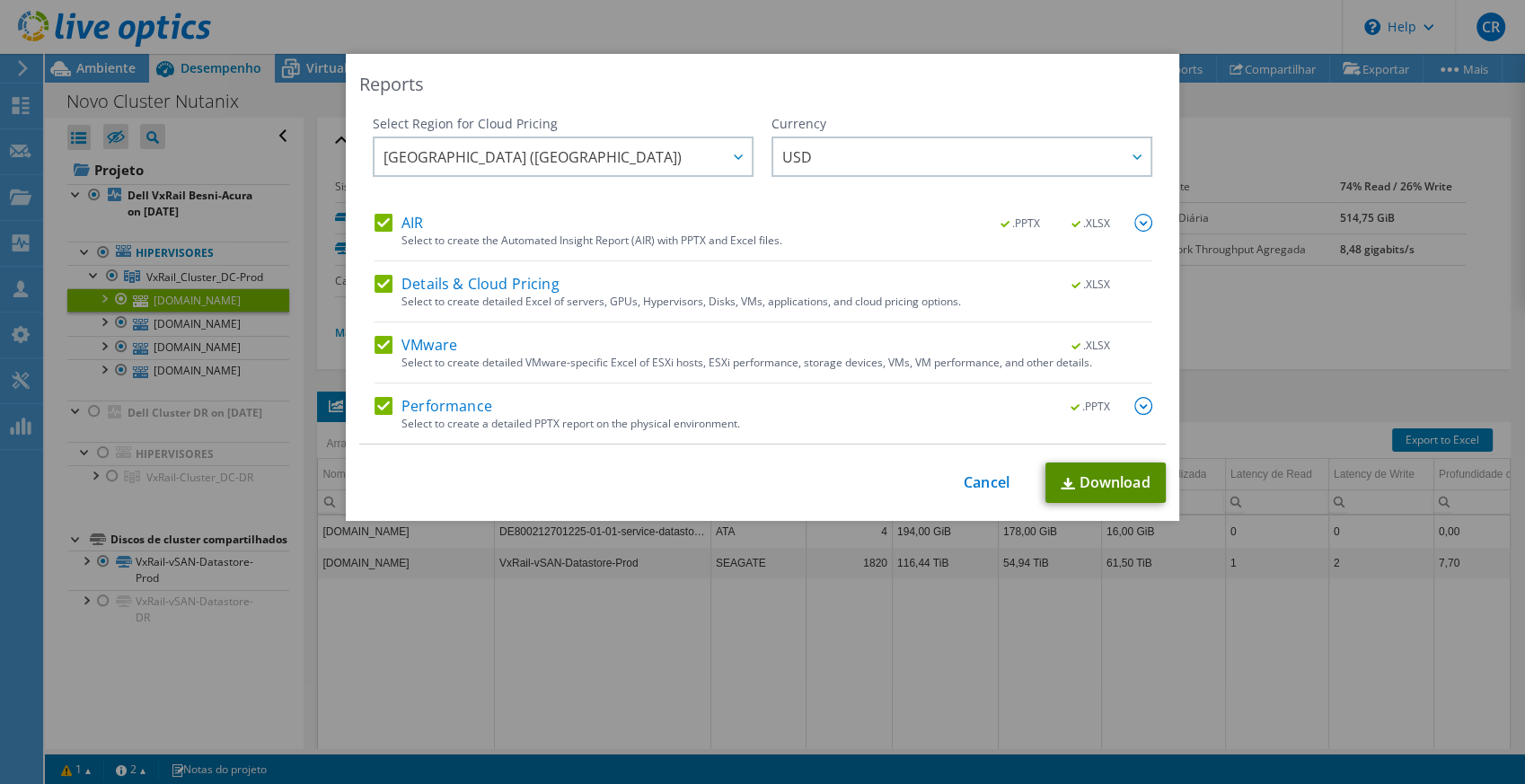
click at [1102, 481] on link "Download" at bounding box center [1105, 482] width 120 height 41
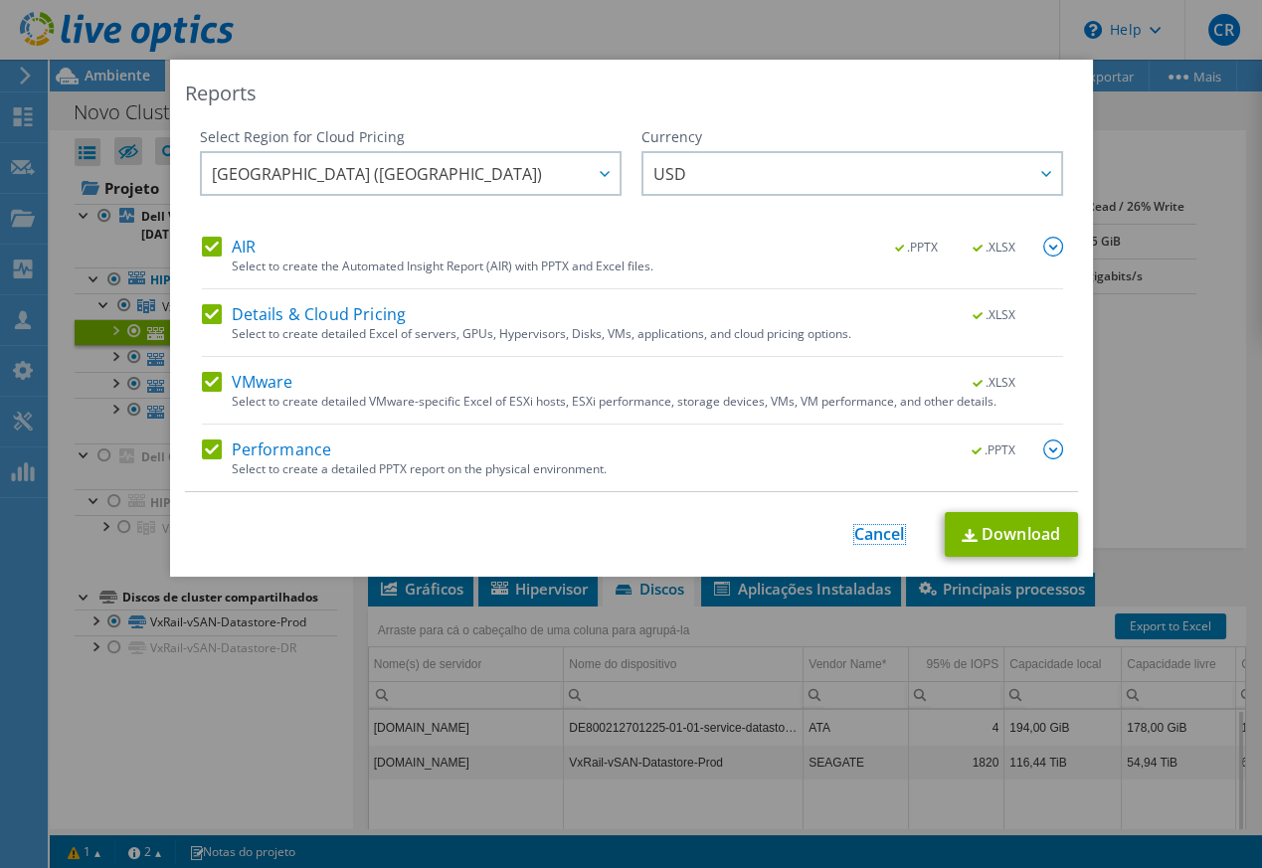
drag, startPoint x: 877, startPoint y: 532, endPoint x: 814, endPoint y: 504, distance: 68.5
click at [877, 532] on link "Cancel" at bounding box center [879, 534] width 51 height 19
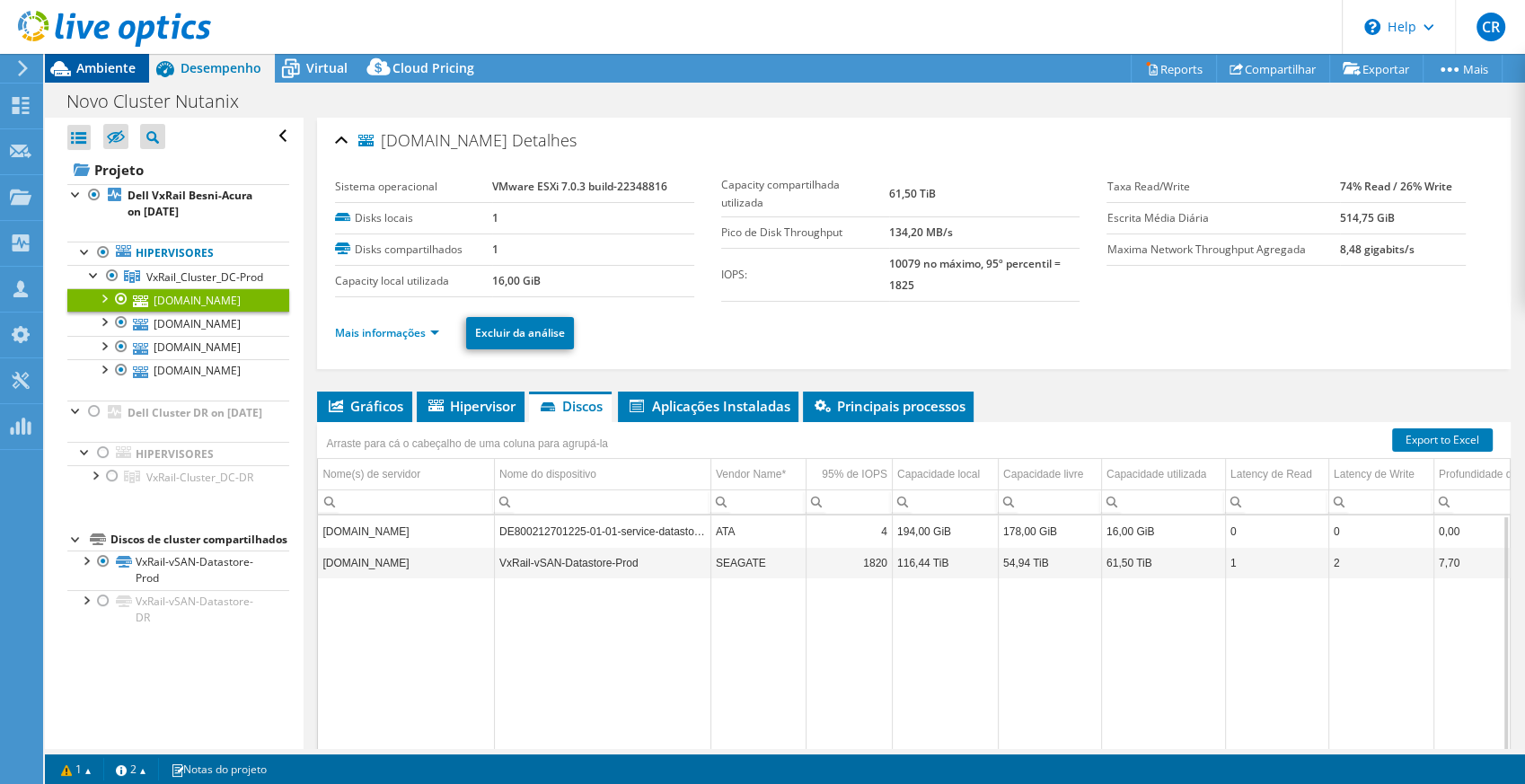
click at [95, 62] on span "Ambiente" at bounding box center [107, 68] width 60 height 17
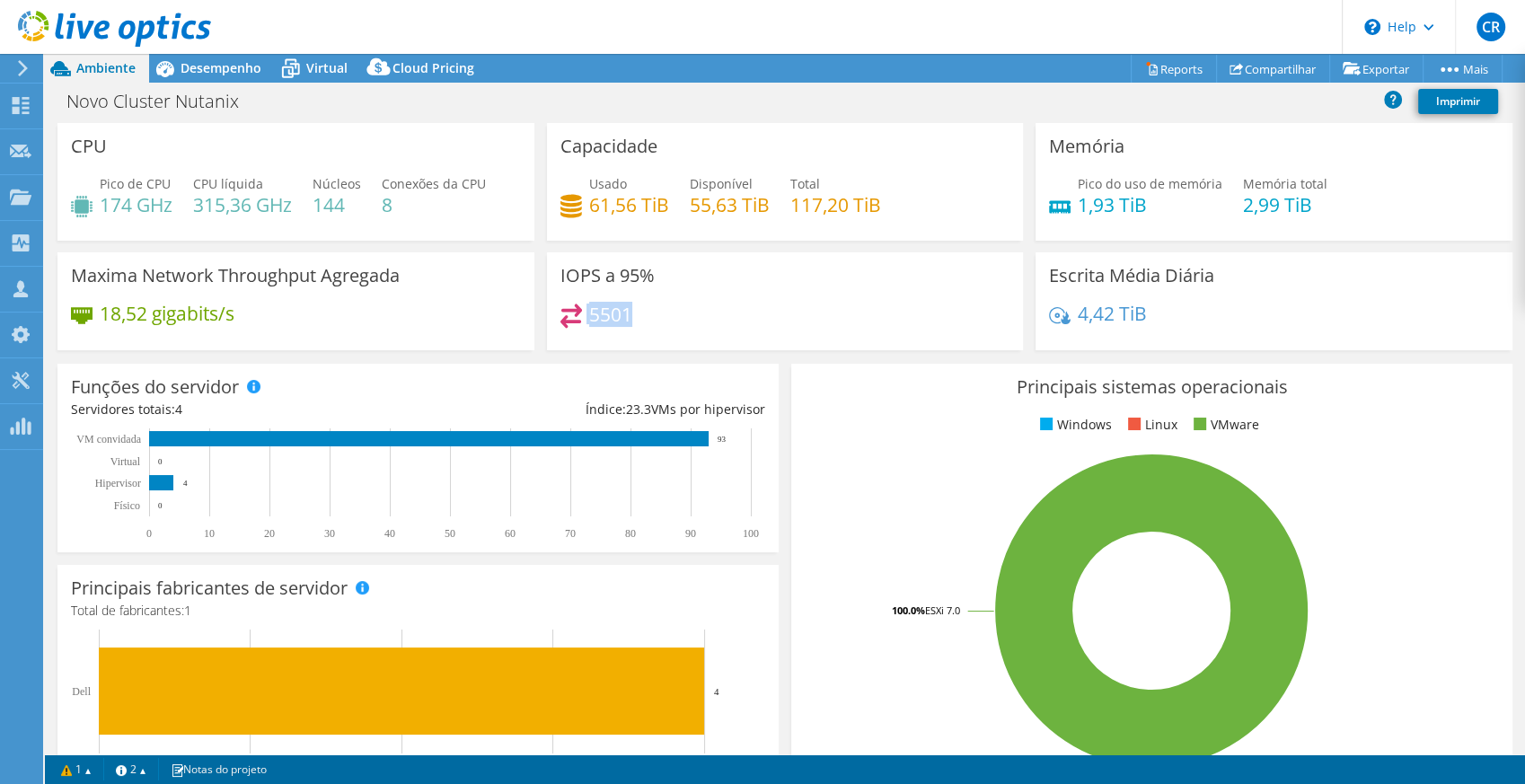
drag, startPoint x: 579, startPoint y: 307, endPoint x: 632, endPoint y: 309, distance: 53.0
click at [632, 309] on div "5501" at bounding box center [785, 322] width 450 height 39
click at [180, 61] on icon at bounding box center [164, 69] width 32 height 32
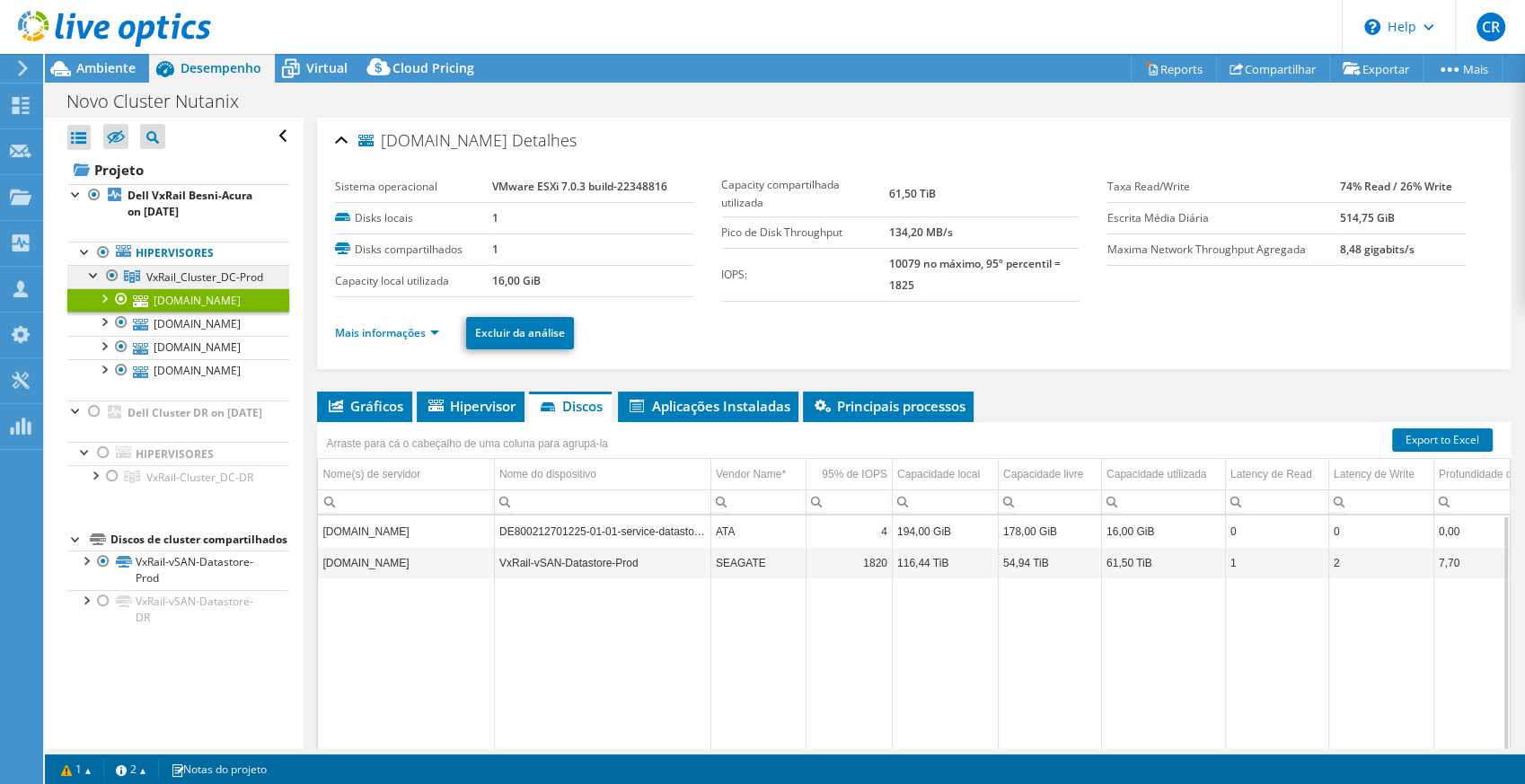
click at [170, 284] on link "VxRail_Cluster_DC-Prod" at bounding box center [179, 276] width 222 height 23
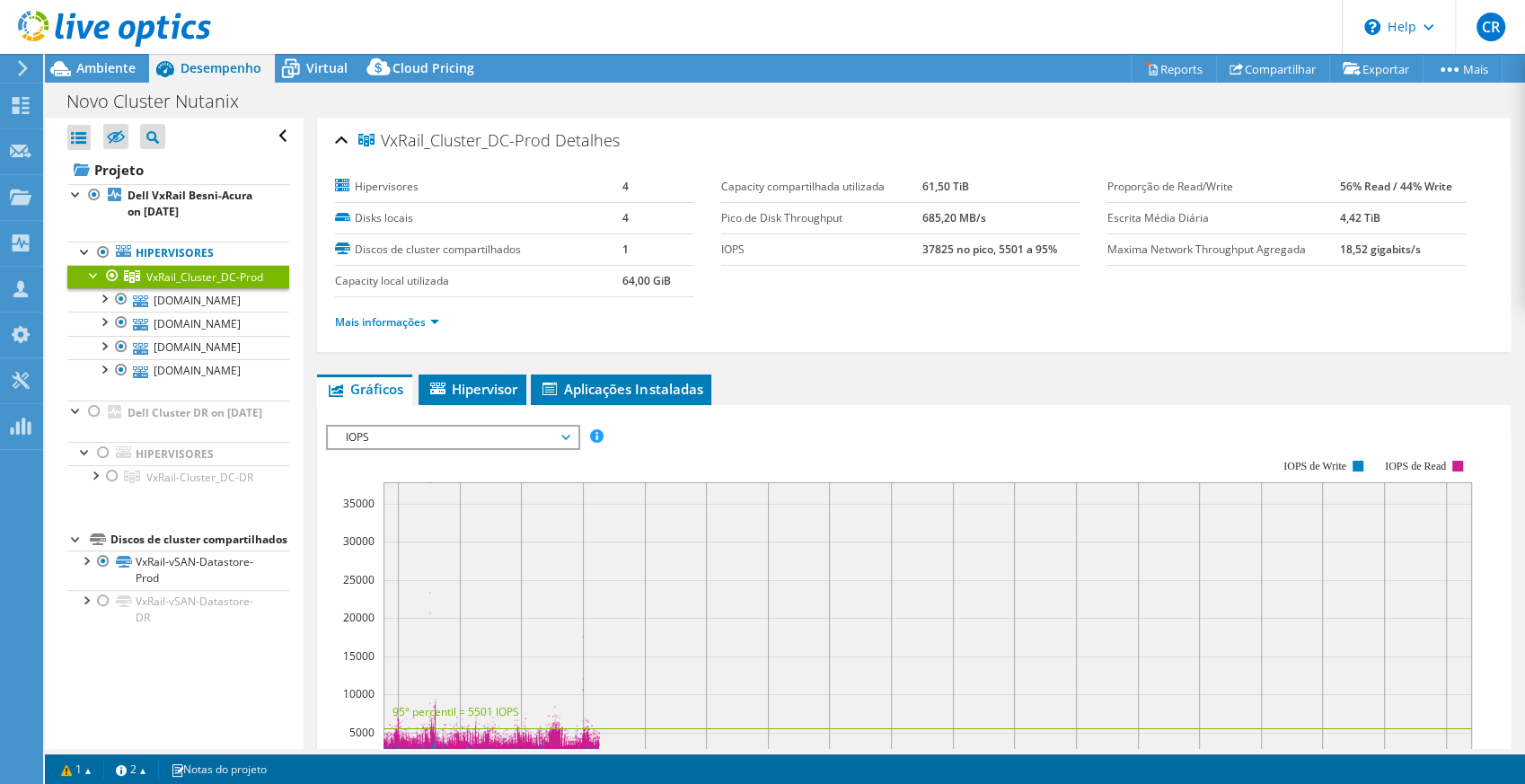
click at [446, 431] on span "IOPS" at bounding box center [453, 437] width 231 height 22
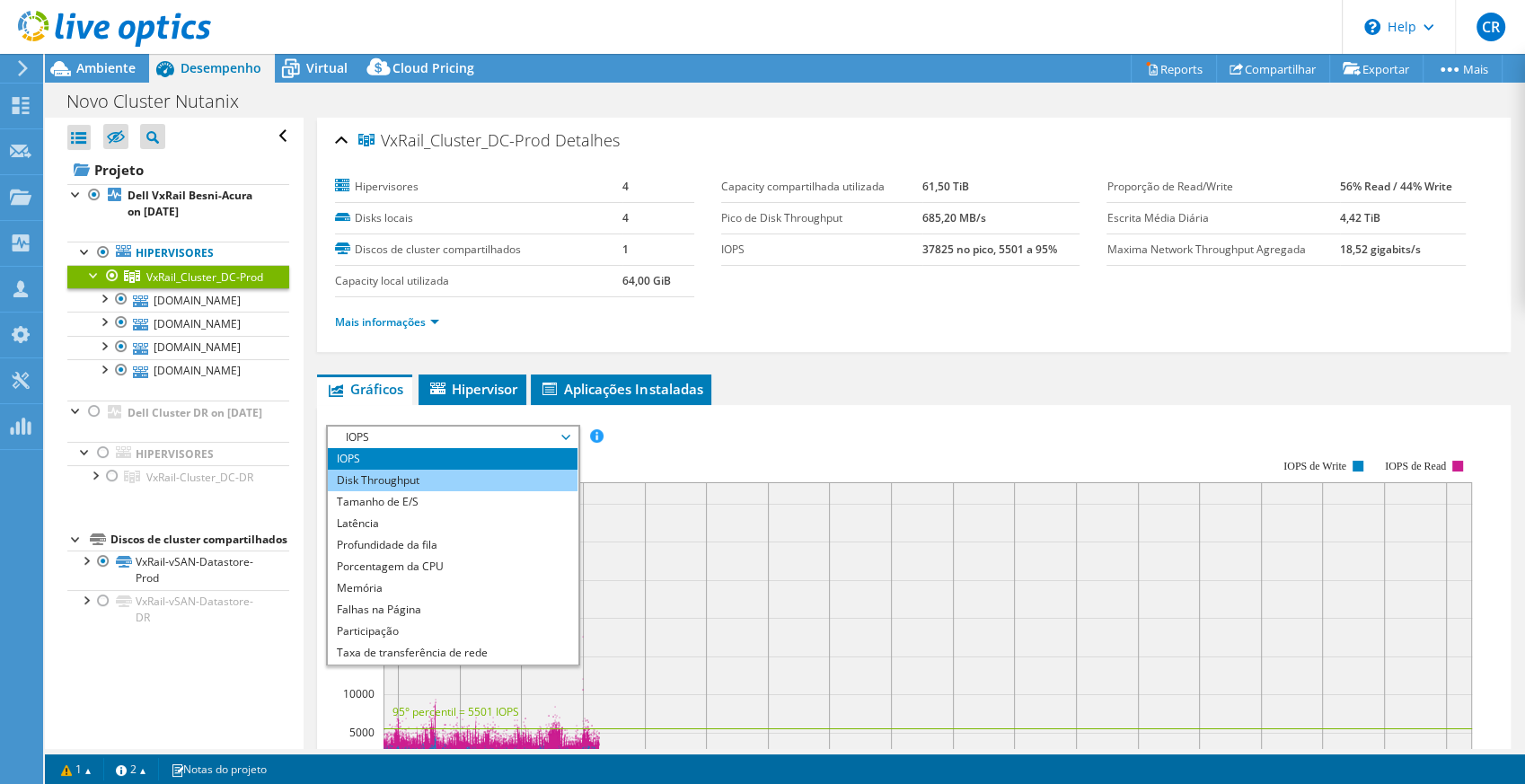
click at [404, 470] on li "Disk Throughput" at bounding box center [452, 481] width 248 height 22
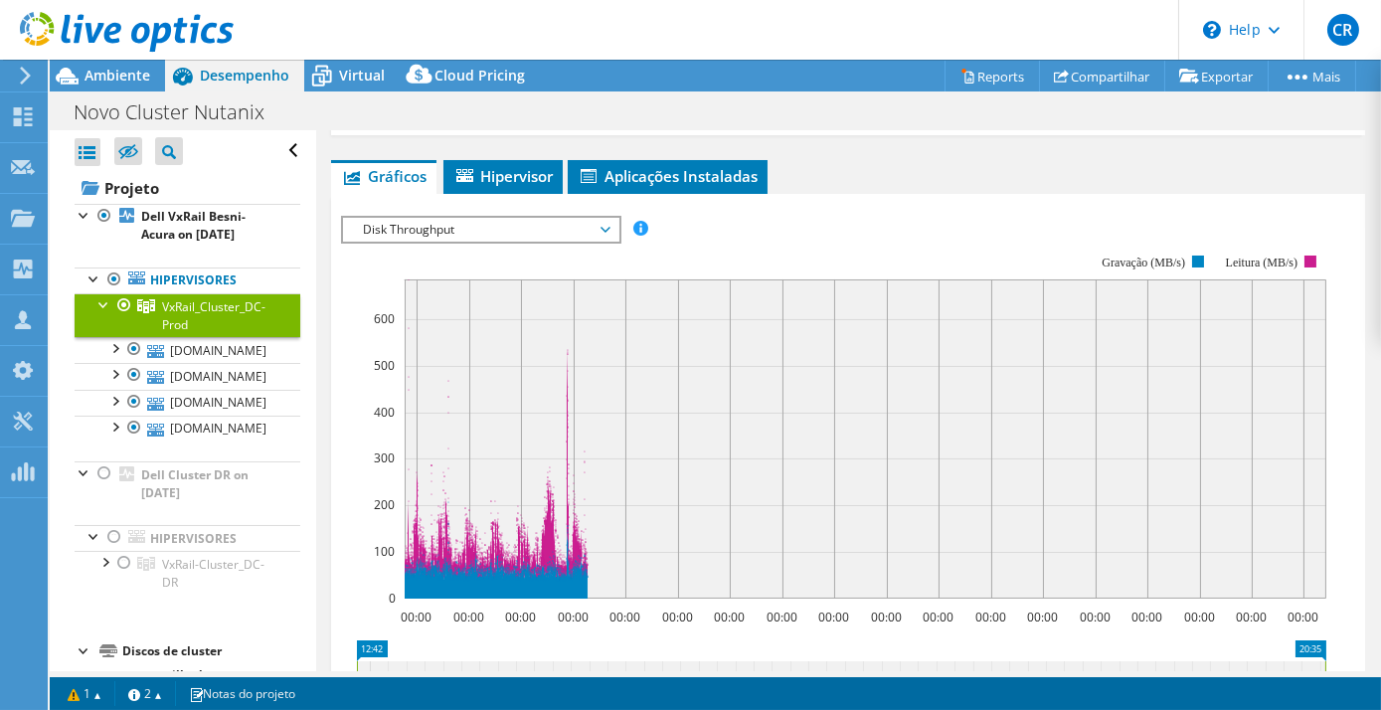
scroll to position [361, 0]
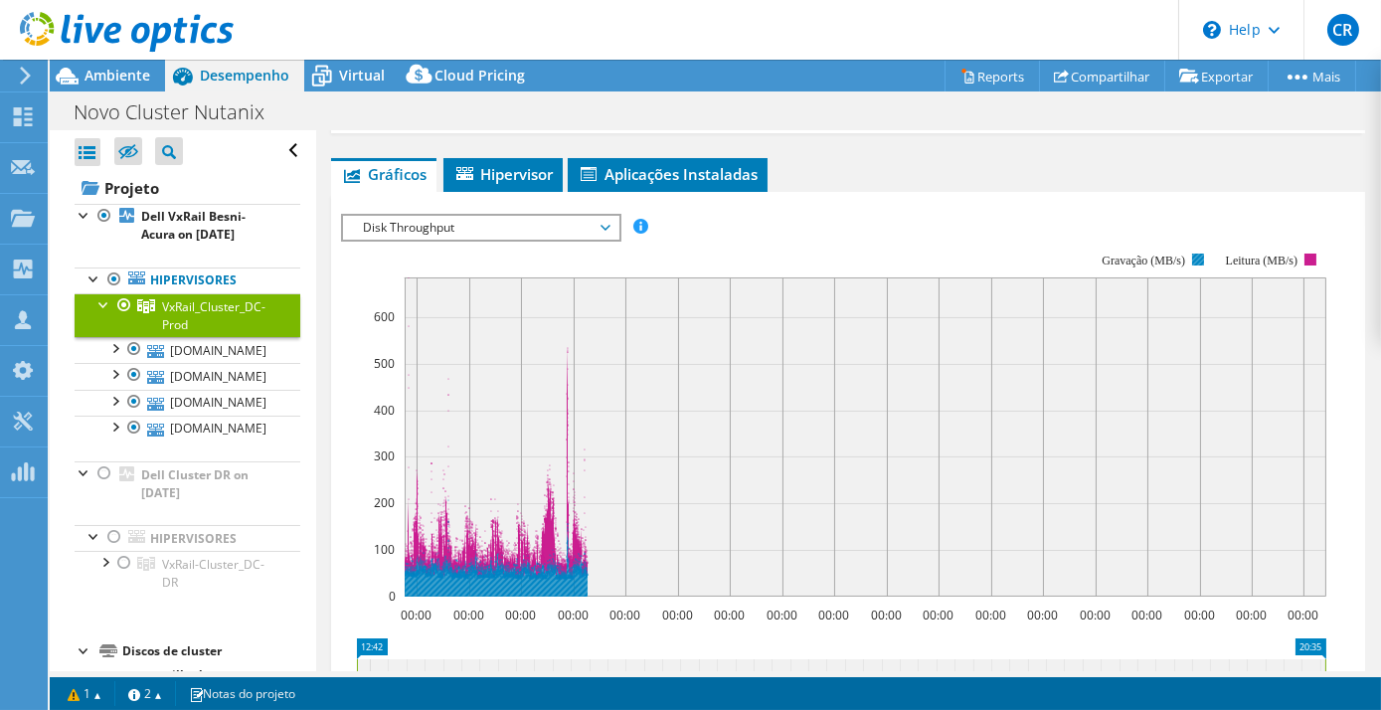
click at [1201, 257] on rect at bounding box center [1198, 260] width 12 height 12
